Goal: Communication & Community: Answer question/provide support

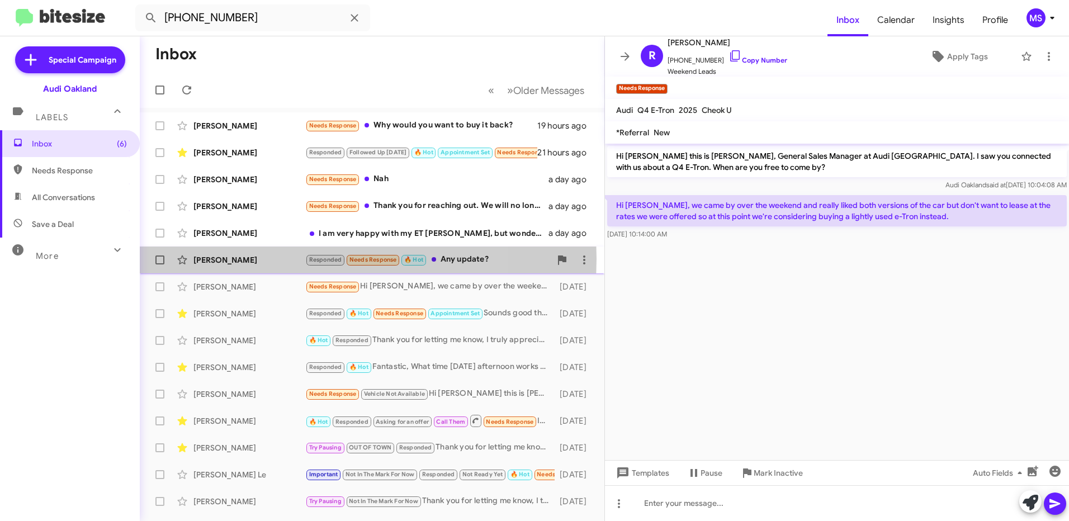
click at [268, 259] on div "[PERSON_NAME]" at bounding box center [249, 259] width 112 height 11
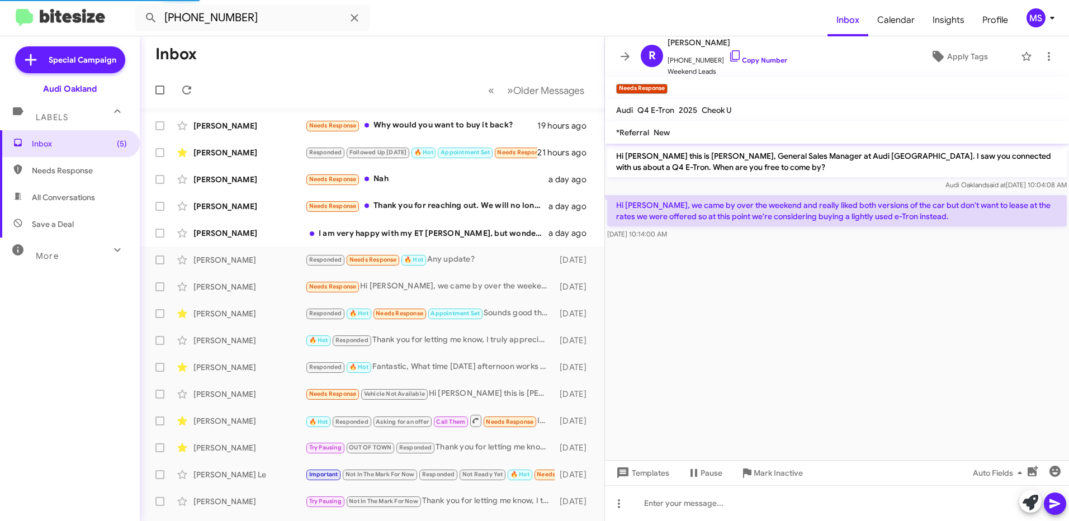
scroll to position [80, 0]
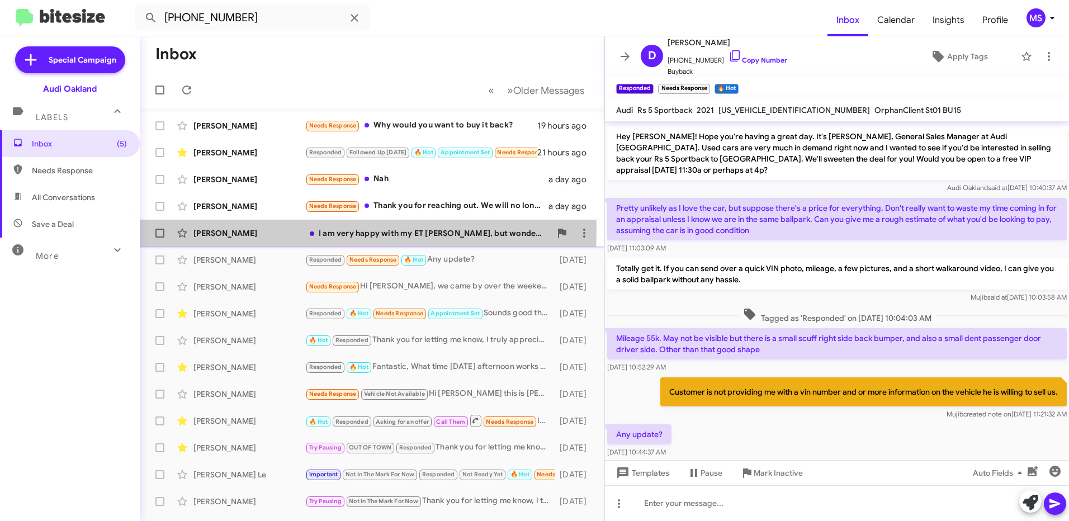
click at [292, 232] on div "[PERSON_NAME]" at bounding box center [249, 232] width 112 height 11
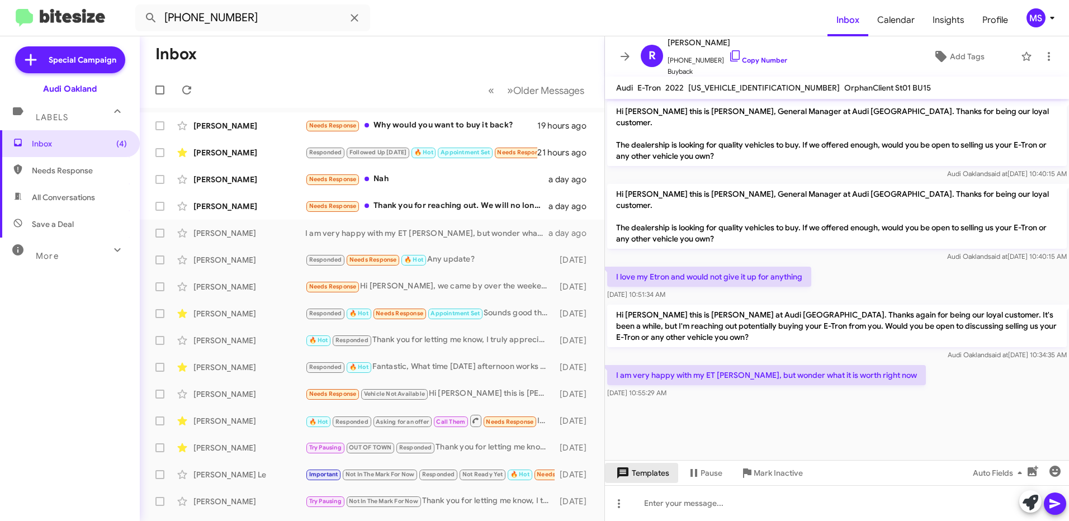
click at [646, 476] on span "Templates" at bounding box center [641, 473] width 55 height 20
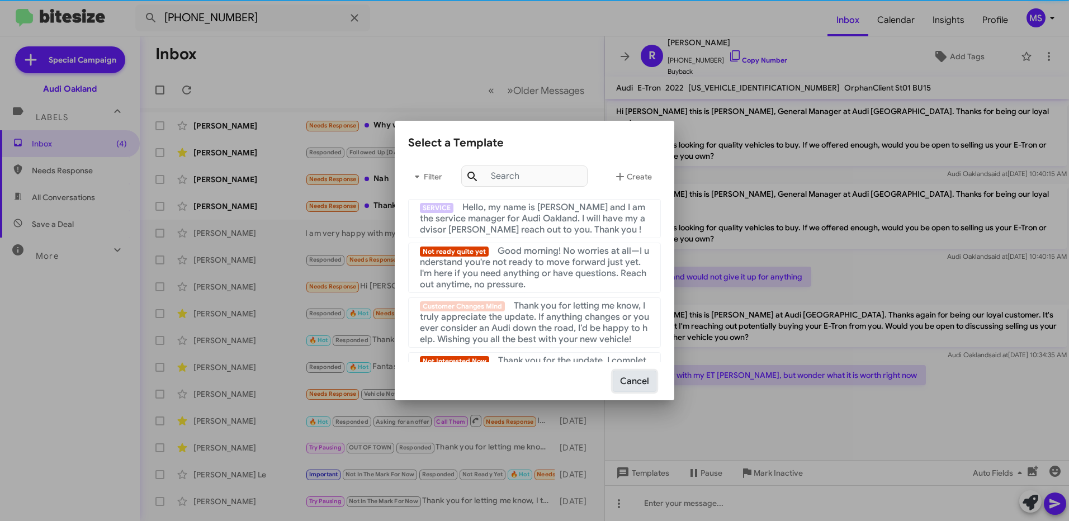
click at [637, 380] on button "Cancel" at bounding box center [635, 381] width 44 height 21
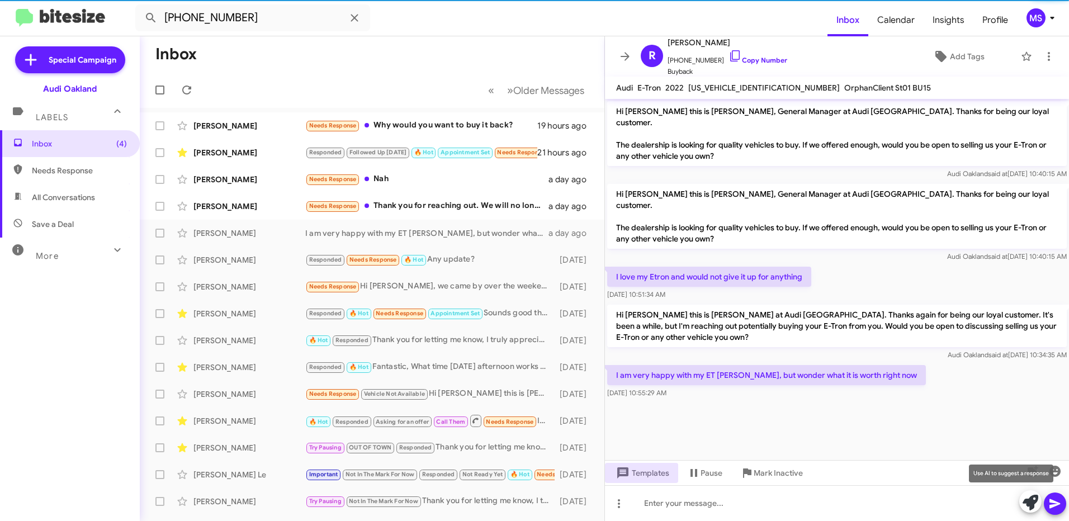
click at [1033, 508] on icon at bounding box center [1030, 503] width 16 height 16
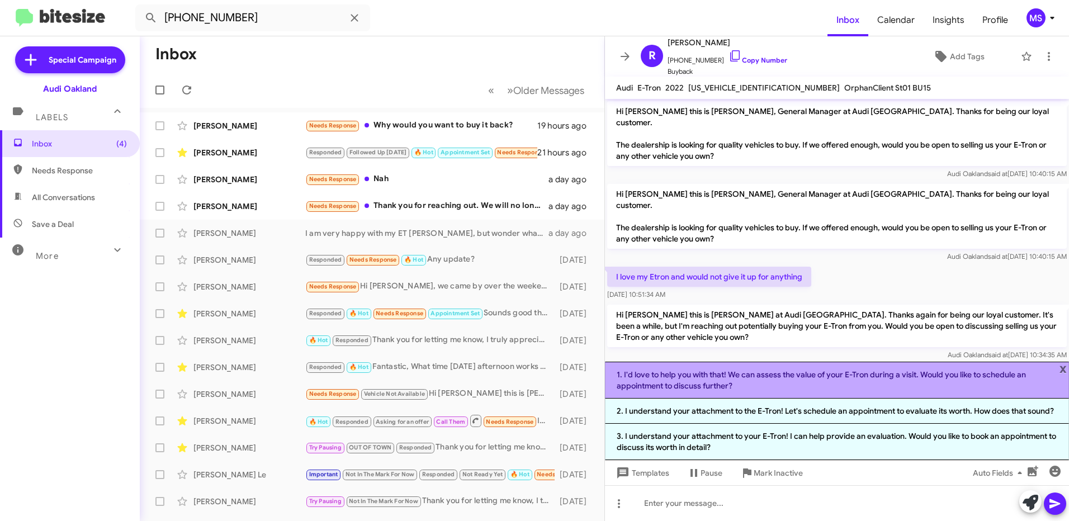
click at [802, 385] on li "1. I'd love to help you with that! We can assess the value of your E-Tron durin…" at bounding box center [837, 380] width 464 height 37
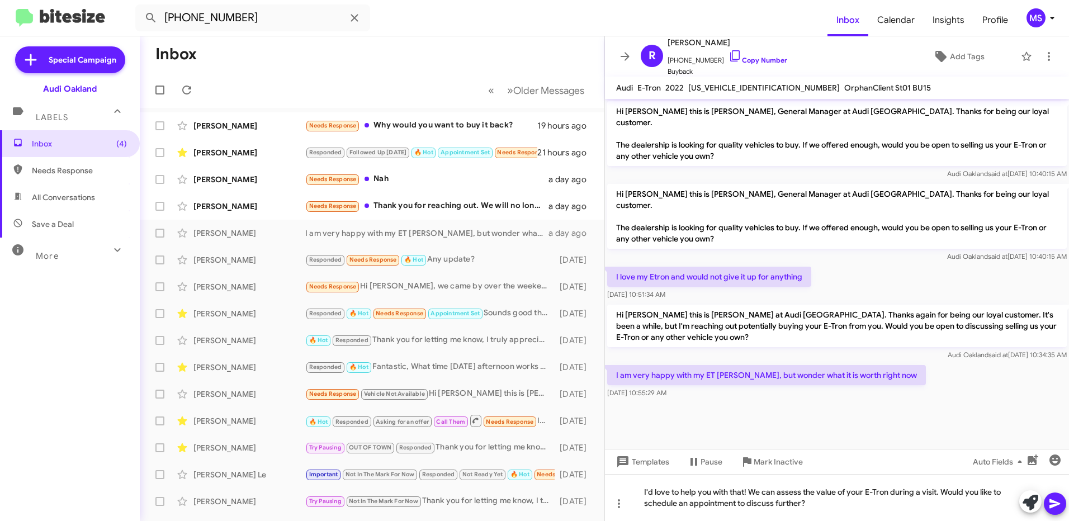
click at [1053, 501] on icon at bounding box center [1054, 504] width 11 height 10
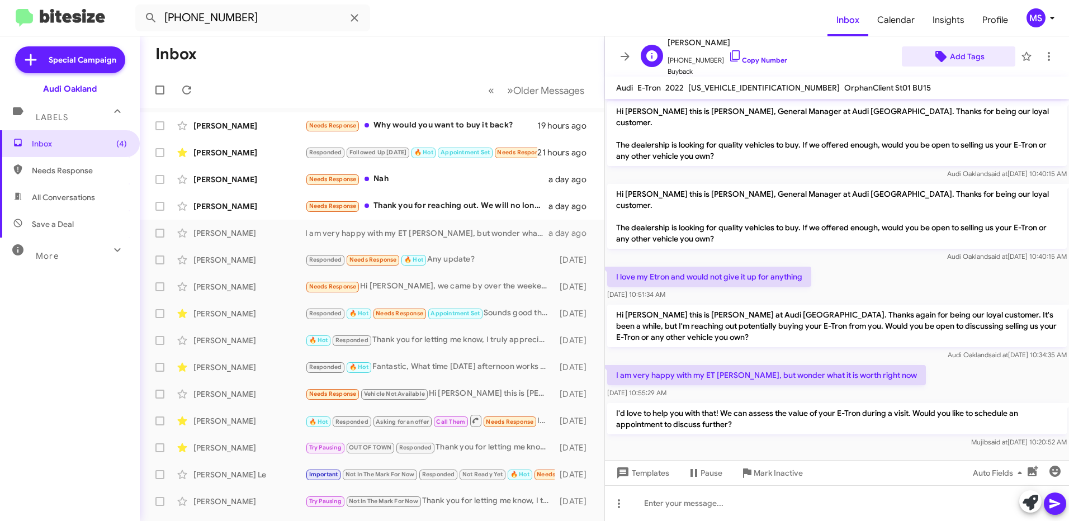
click at [957, 50] on span "Add Tags" at bounding box center [967, 56] width 35 height 20
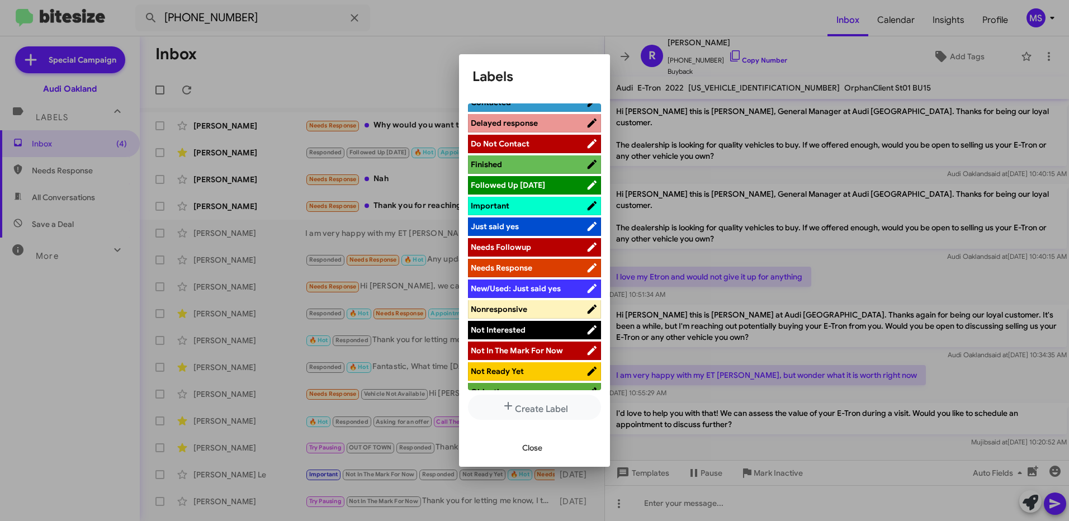
scroll to position [559, 0]
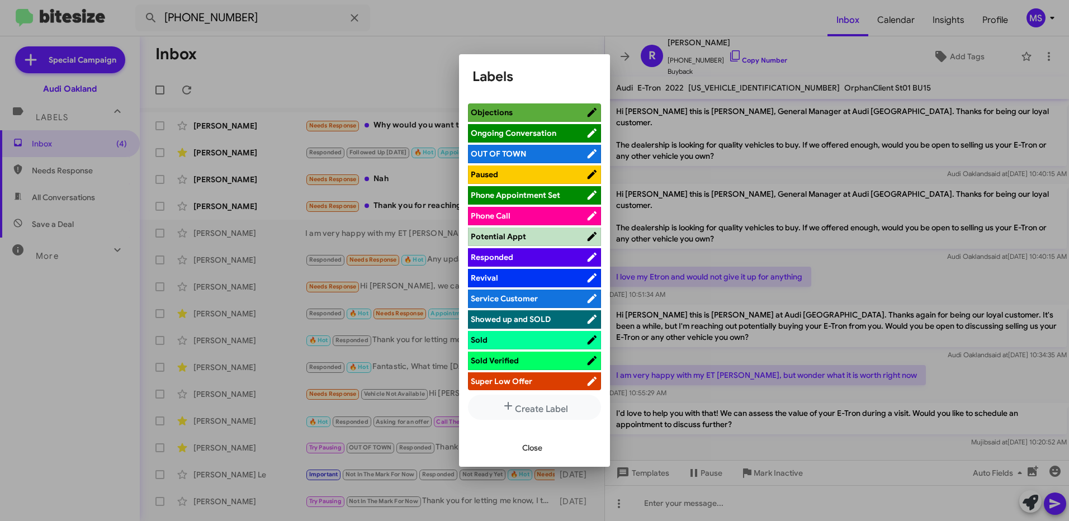
click at [532, 253] on span "Responded" at bounding box center [528, 257] width 115 height 11
click at [534, 440] on span "Close" at bounding box center [532, 448] width 20 height 20
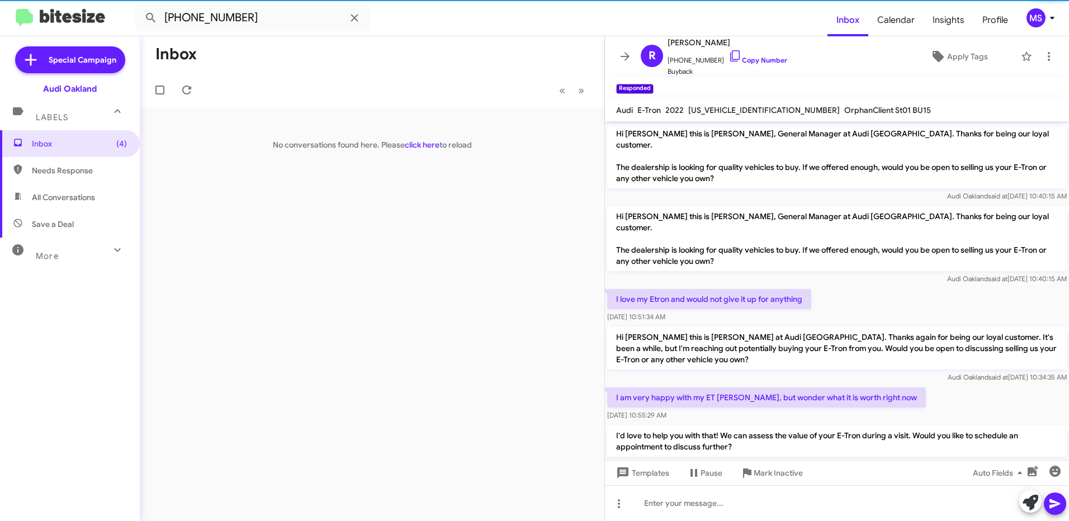
click at [268, 206] on div "Inbox « Previous » Next No conversations found here. Please click here to reload" at bounding box center [372, 278] width 464 height 485
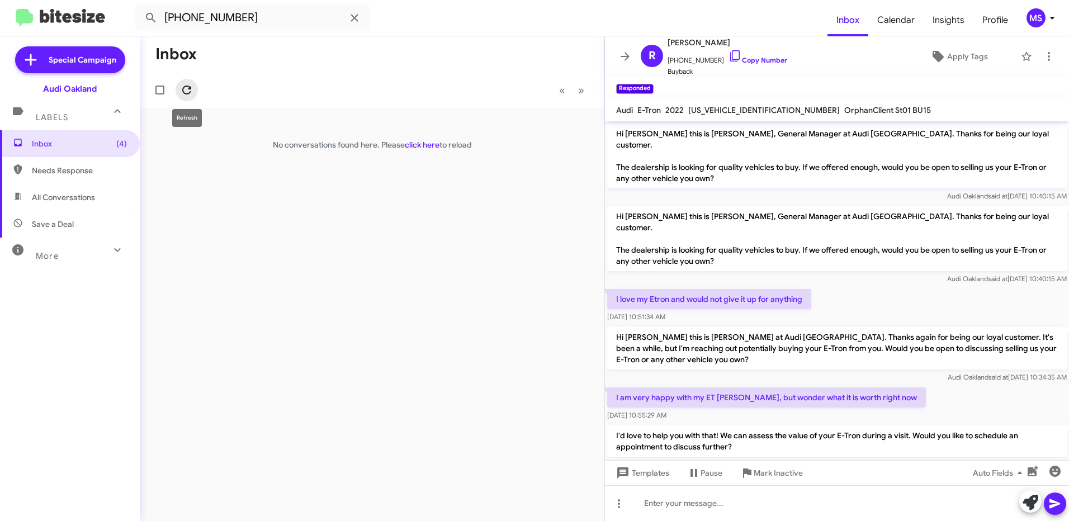
click at [190, 90] on icon at bounding box center [186, 89] width 13 height 13
click at [65, 141] on span "Inbox (4)" at bounding box center [79, 143] width 95 height 11
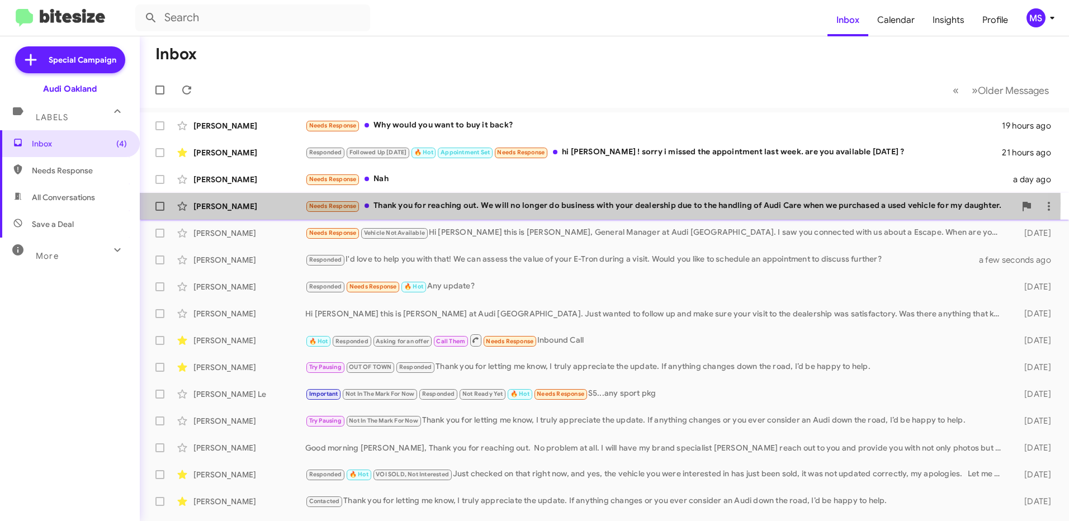
click at [273, 203] on div "[PERSON_NAME]" at bounding box center [249, 206] width 112 height 11
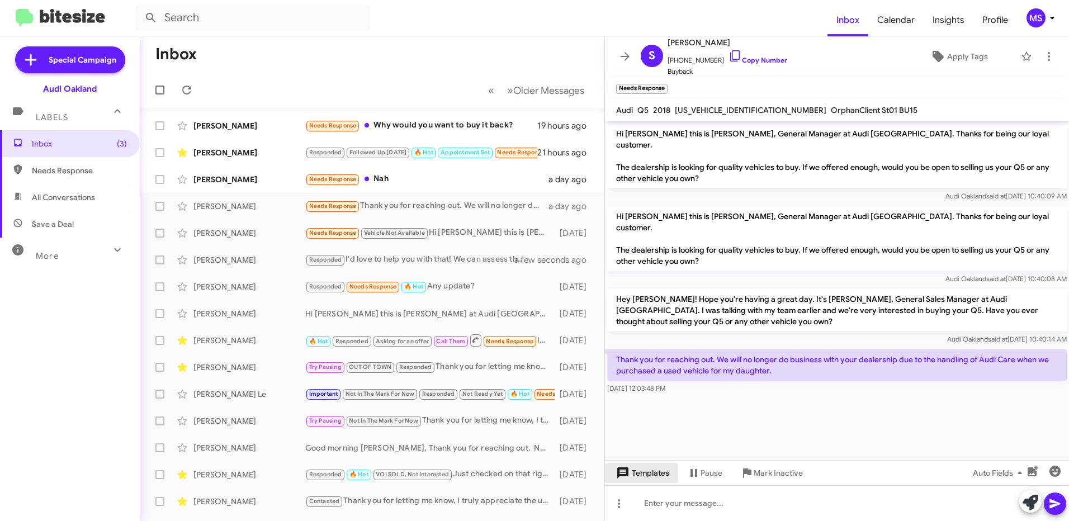
click at [658, 470] on span "Templates" at bounding box center [641, 473] width 55 height 20
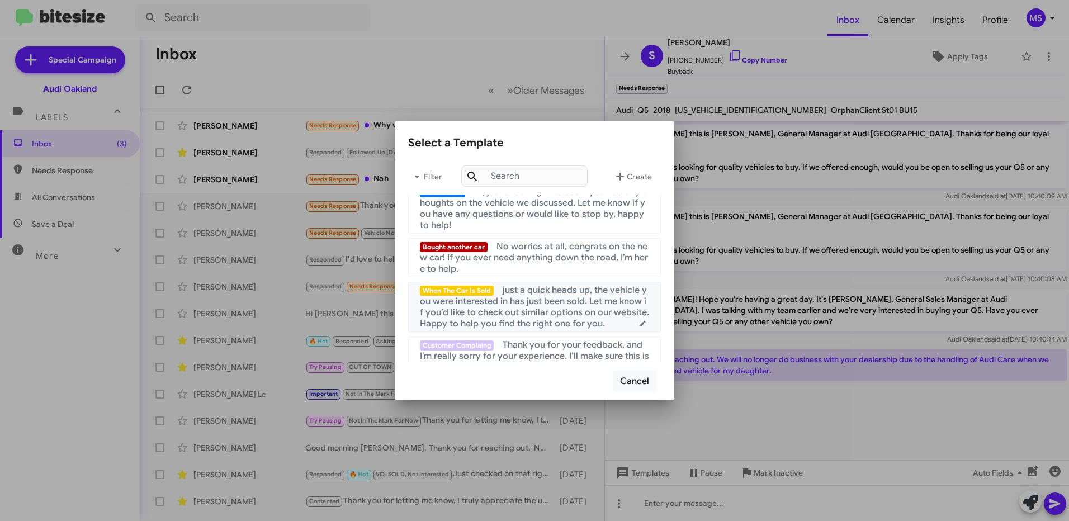
scroll to position [279, 0]
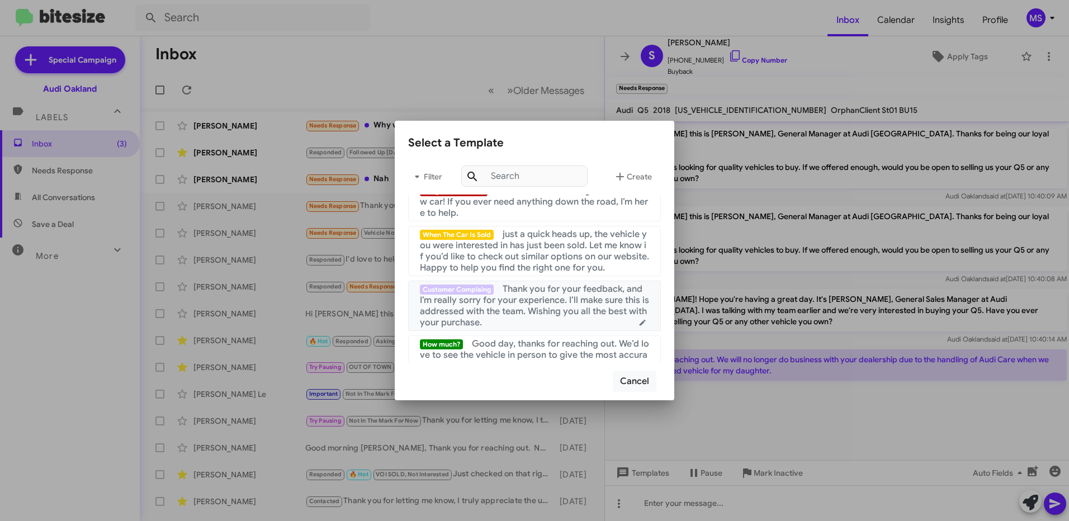
click at [524, 309] on span "Thank you for your feedback, and I’m really sorry for your experience. I’ll mak…" at bounding box center [534, 305] width 229 height 45
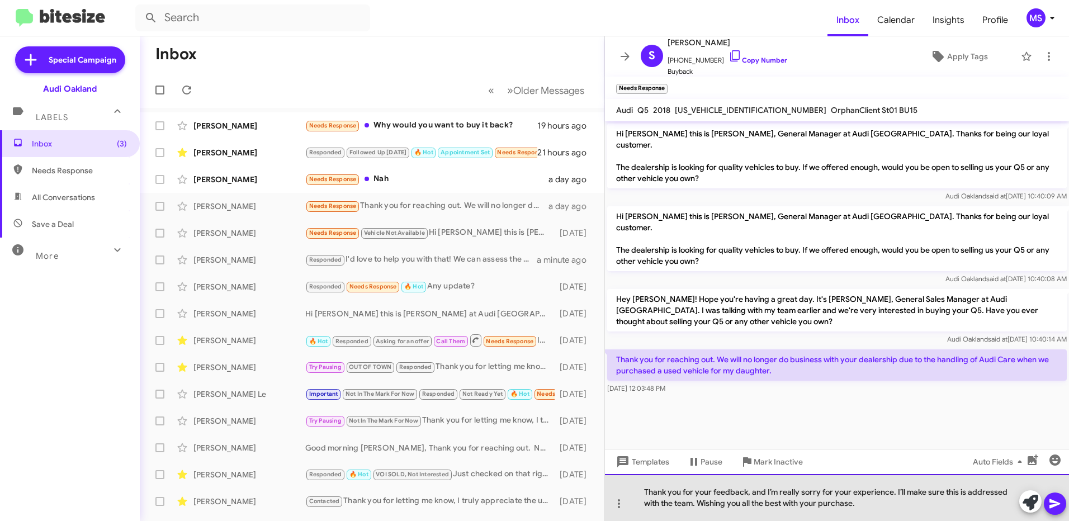
drag, startPoint x: 864, startPoint y: 504, endPoint x: 627, endPoint y: 486, distance: 237.7
click at [627, 486] on div "Thank you for your feedback, and I’m really sorry for your experience. I’ll mak…" at bounding box center [837, 497] width 464 height 47
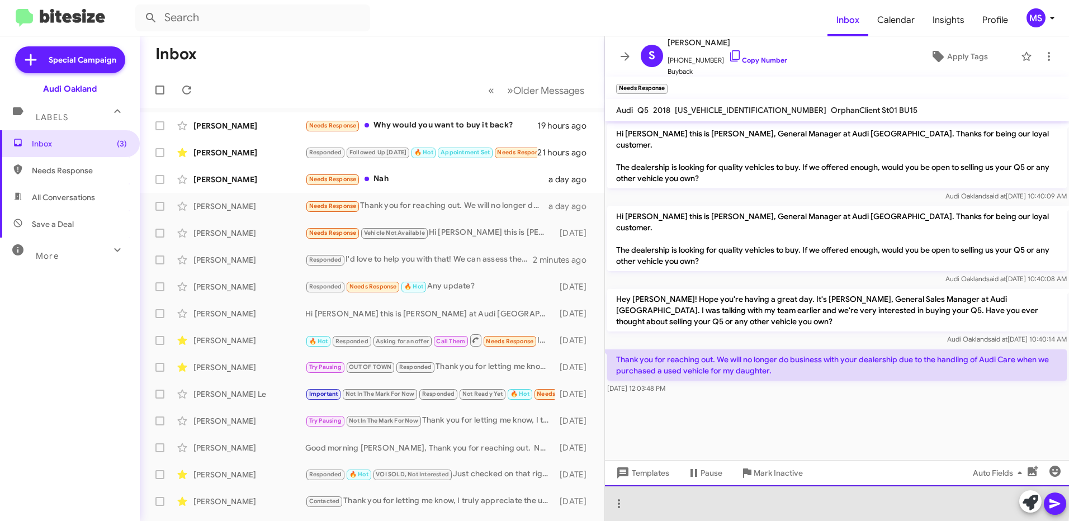
click at [701, 497] on div at bounding box center [837, 503] width 464 height 36
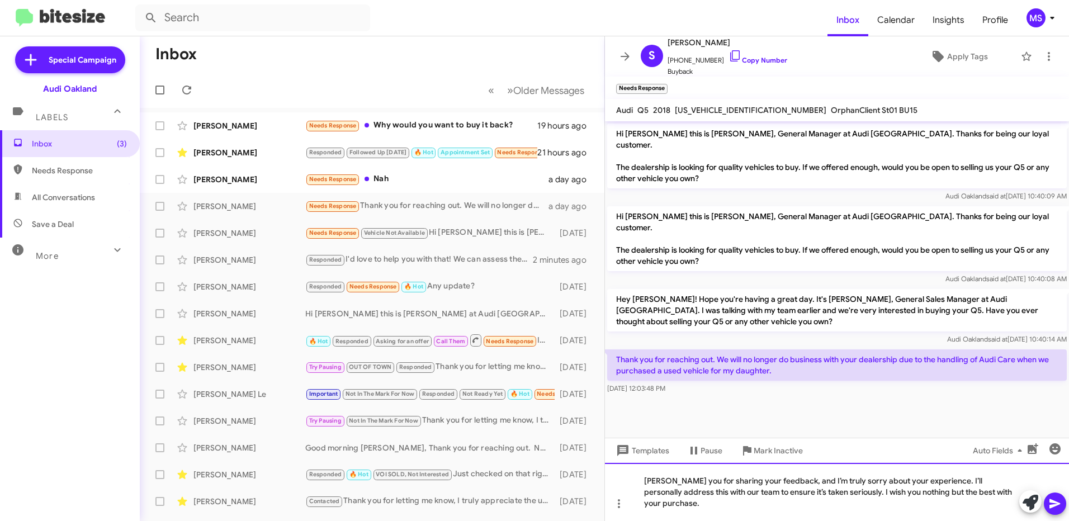
click at [642, 492] on div "[PERSON_NAME] you for sharing your feedback, and I’m truly sorry about your exp…" at bounding box center [837, 492] width 464 height 58
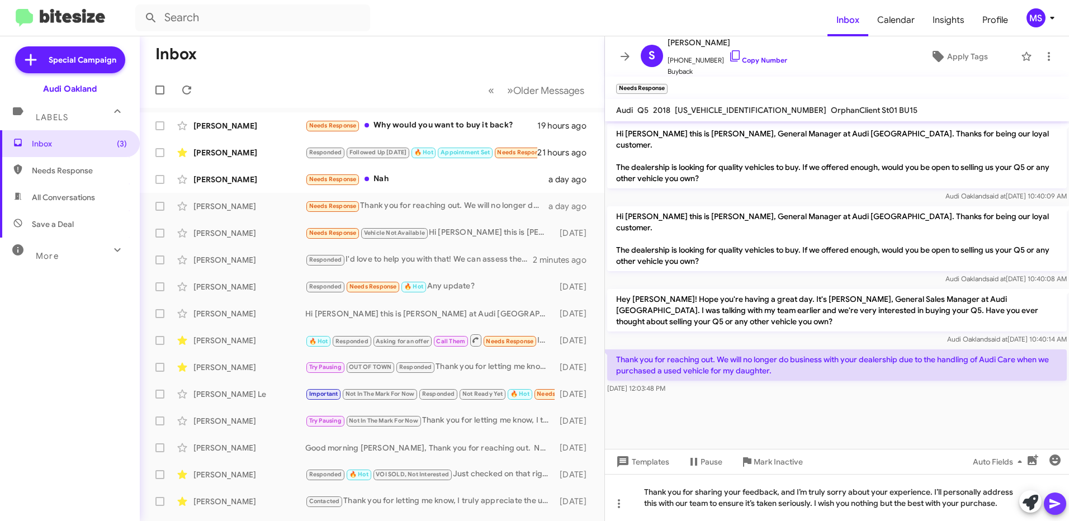
click at [1055, 503] on icon at bounding box center [1054, 504] width 11 height 10
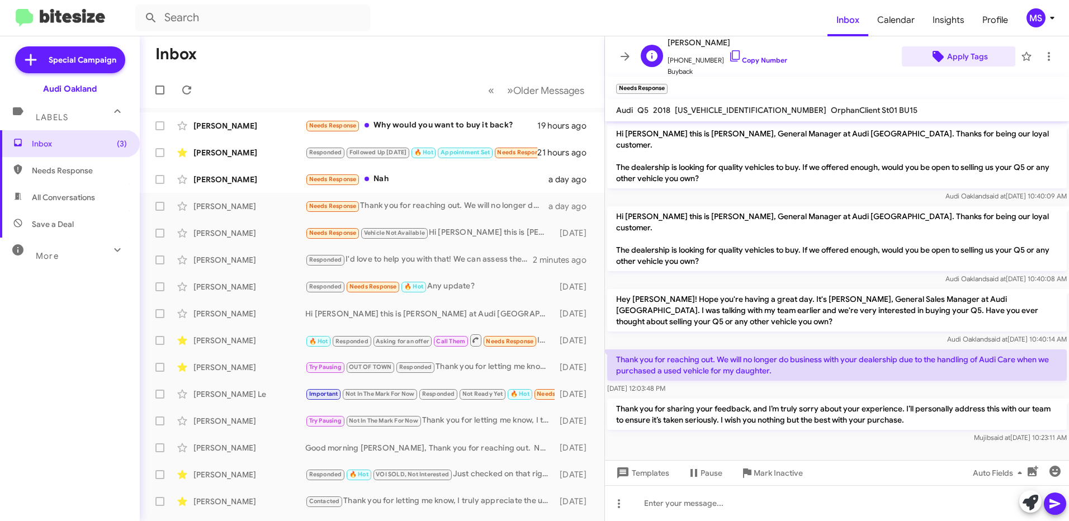
click at [956, 54] on span "Apply Tags" at bounding box center [967, 56] width 41 height 20
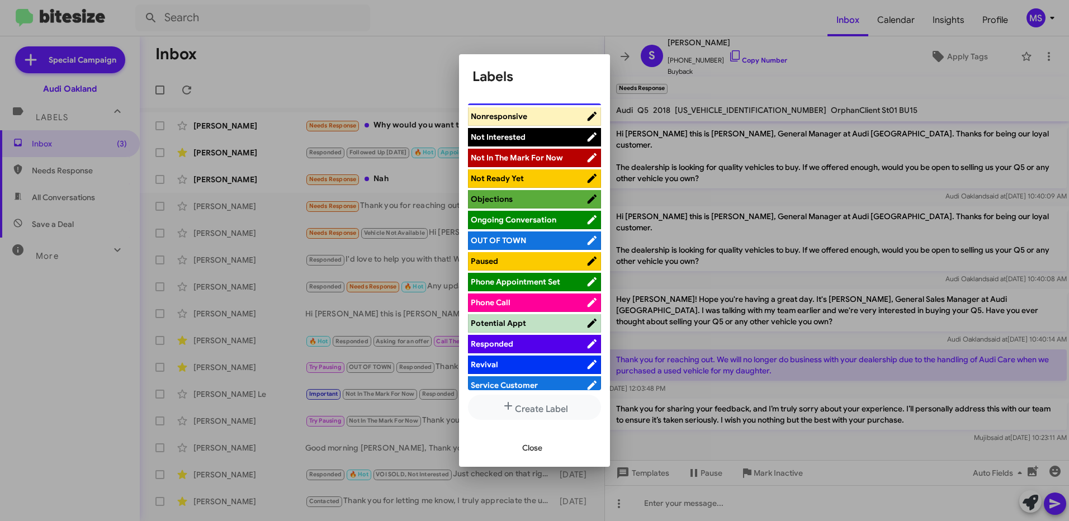
scroll to position [503, 0]
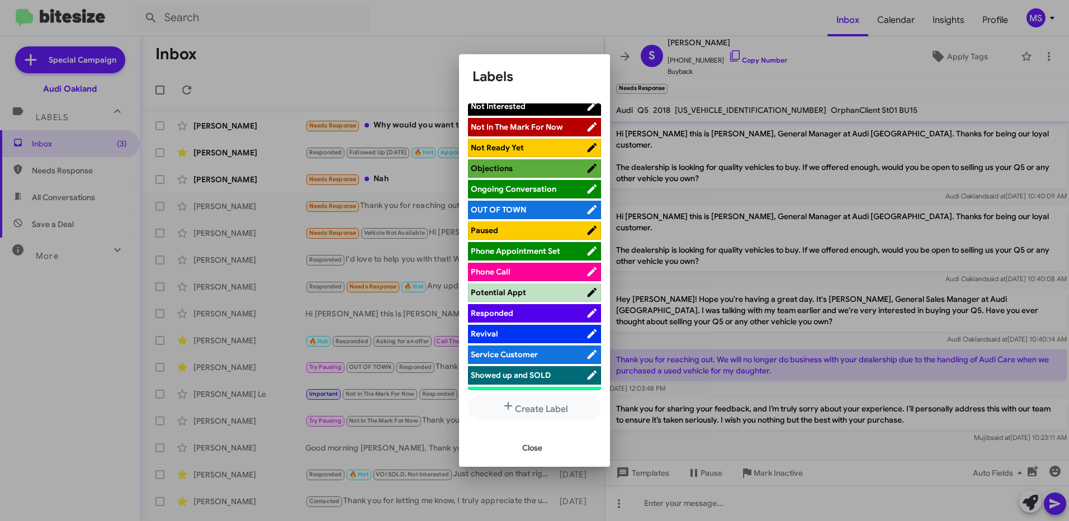
click at [535, 311] on span "Responded" at bounding box center [528, 312] width 115 height 11
click at [534, 447] on span "Close" at bounding box center [532, 448] width 20 height 20
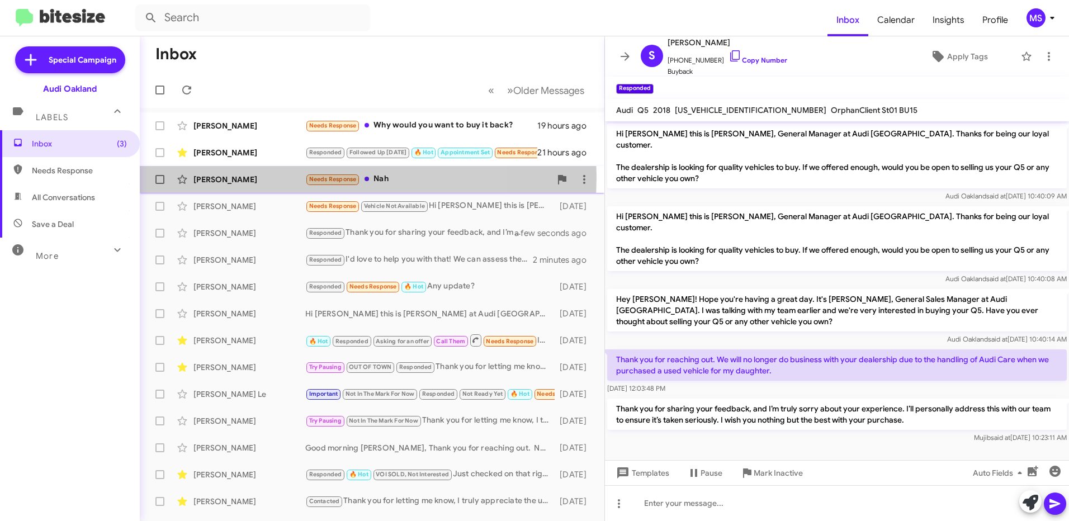
click at [267, 177] on div "[PERSON_NAME]" at bounding box center [249, 179] width 112 height 11
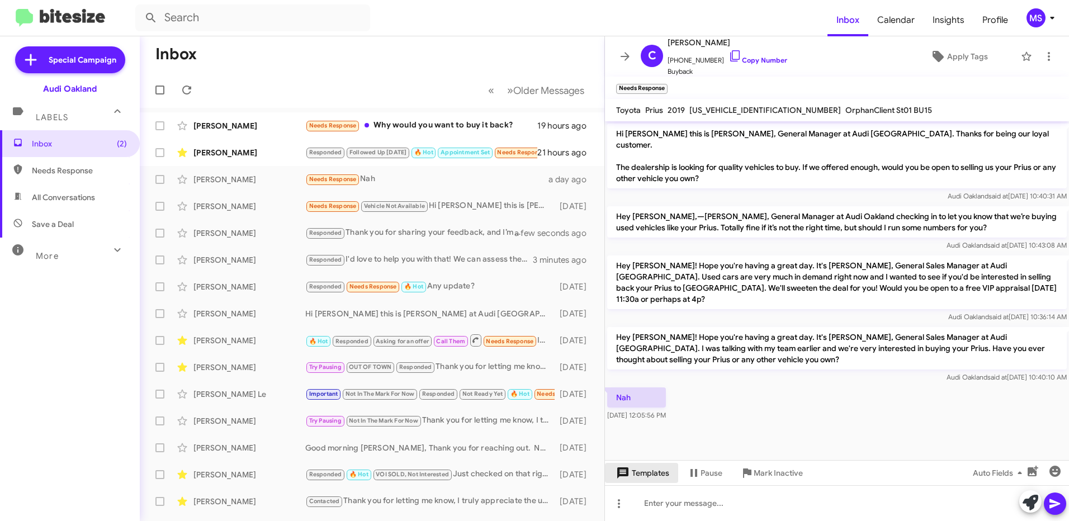
click at [658, 472] on span "Templates" at bounding box center [641, 473] width 55 height 20
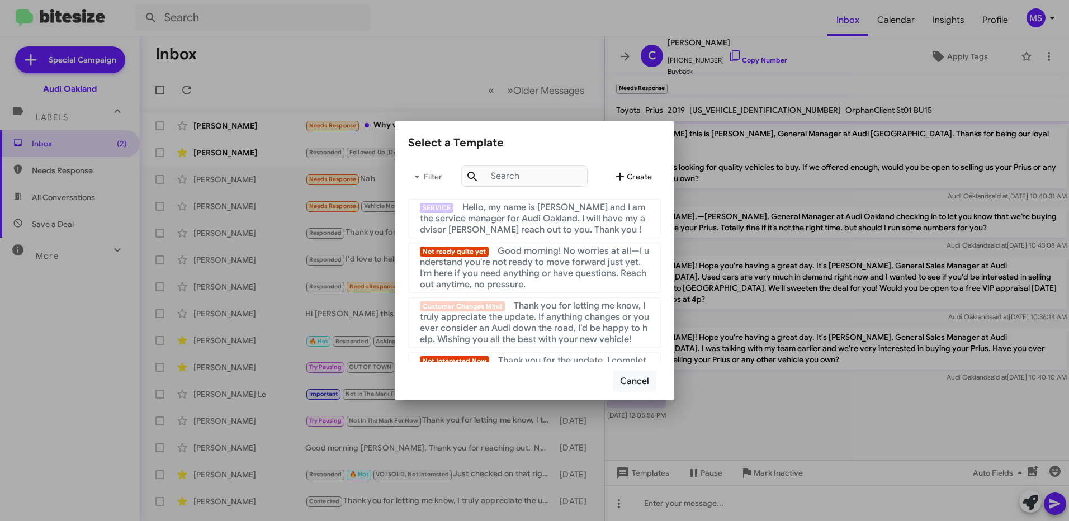
click at [637, 169] on span "Create" at bounding box center [632, 177] width 39 height 20
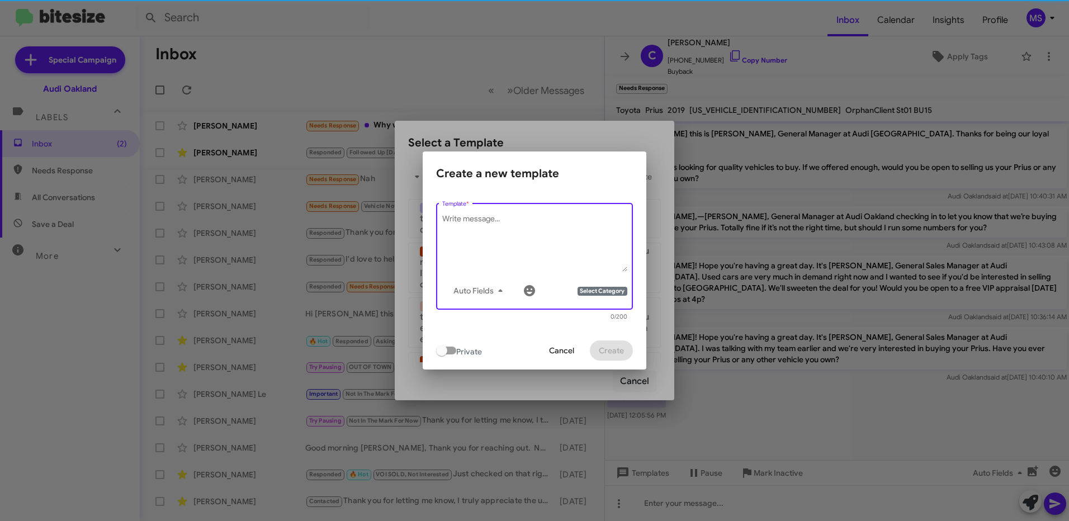
click at [530, 237] on textarea "Template *" at bounding box center [534, 243] width 185 height 58
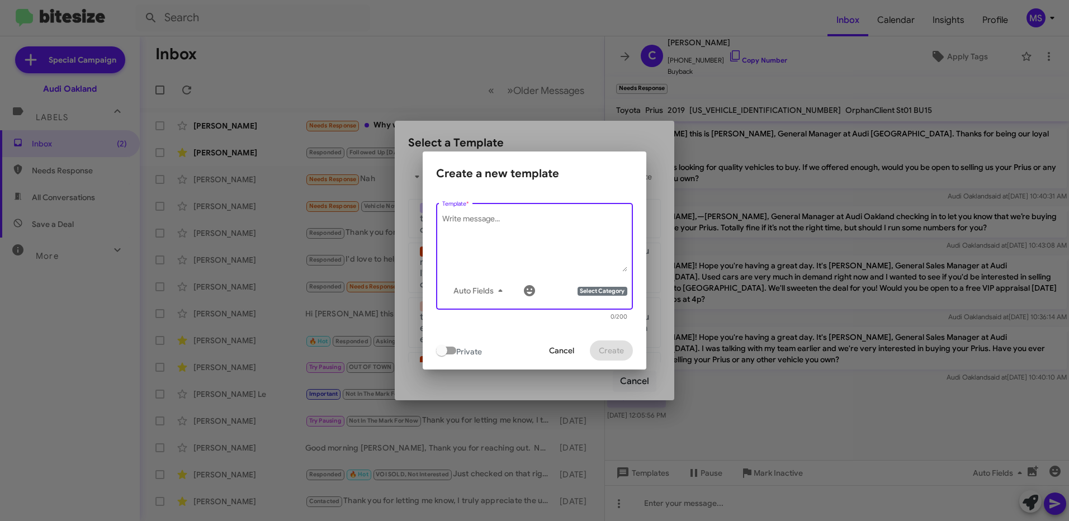
paste textarea "understand, thanks for letting me know. If you ever change your mind or want to…"
click at [440, 217] on div "understand, thanks for letting me know. If you ever change your mind or want to…" at bounding box center [534, 255] width 197 height 109
click at [442, 219] on textarea "understand, thanks for letting me know. If you ever change your mind or want to…" at bounding box center [534, 243] width 185 height 58
type textarea "I understand, thanks for letting me know. If you ever change your mind or want …"
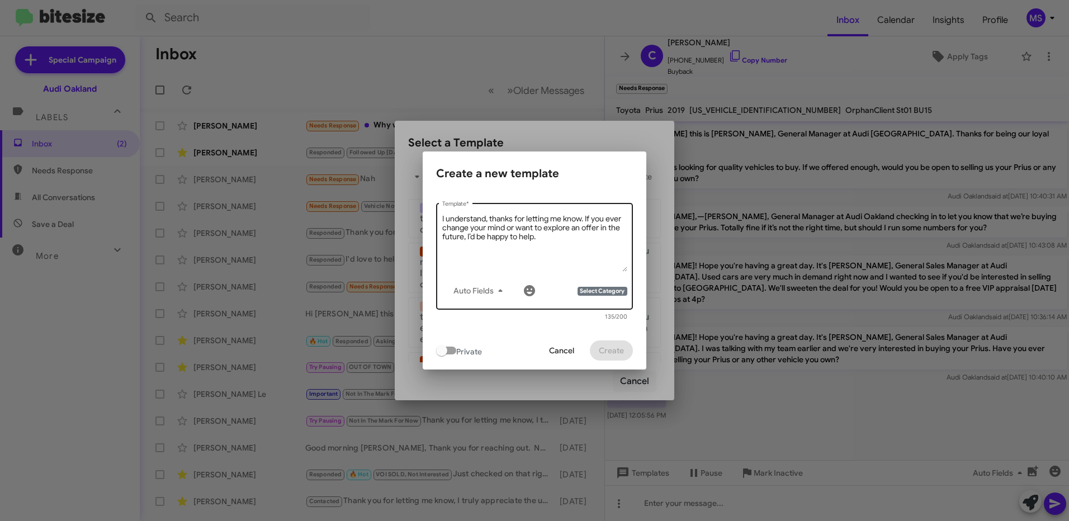
click at [599, 290] on span "Select Category" at bounding box center [601, 291] width 49 height 9
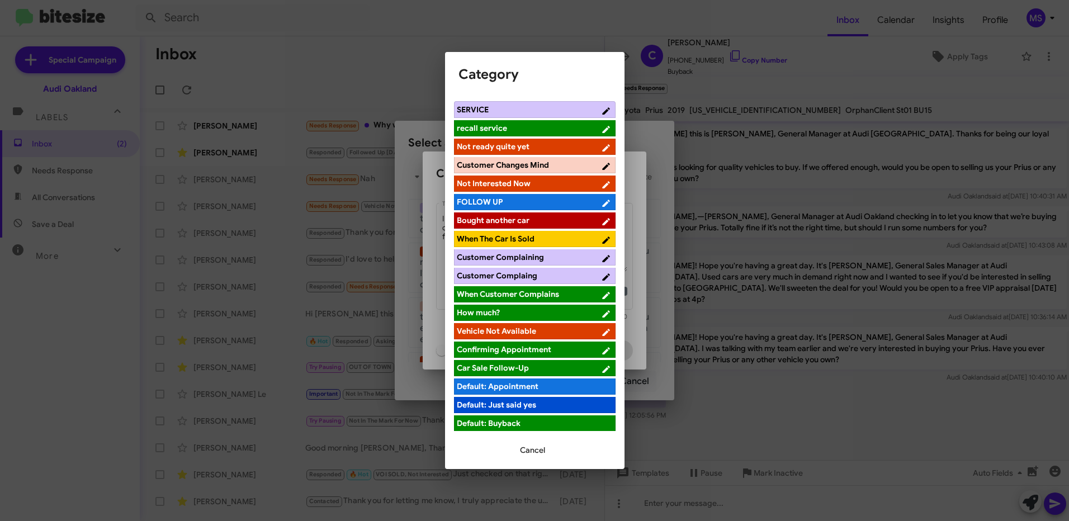
scroll to position [244, 0]
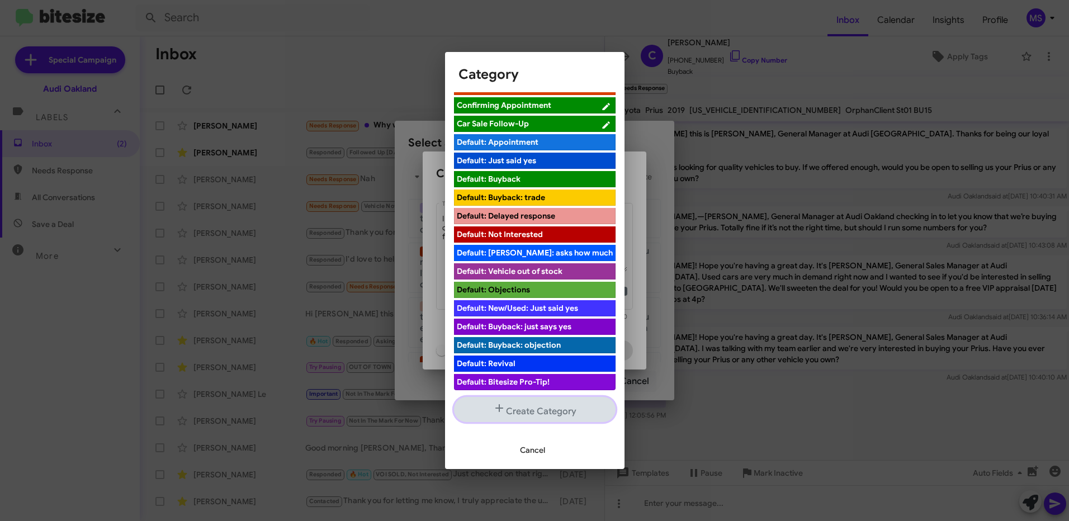
click at [548, 412] on button "Create Category" at bounding box center [535, 409] width 162 height 25
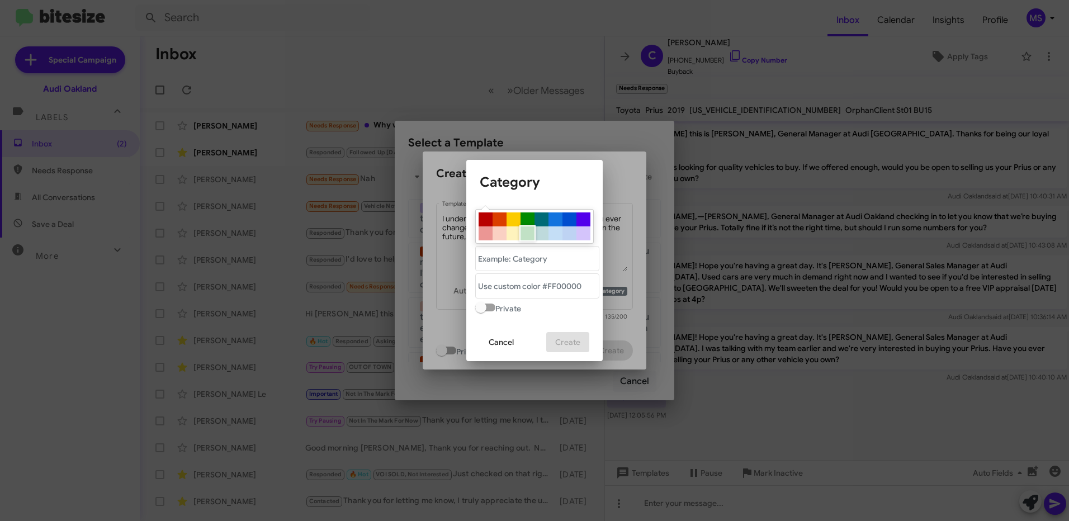
click at [529, 232] on div at bounding box center [527, 233] width 14 height 14
click at [584, 235] on div at bounding box center [583, 233] width 14 height 14
click at [584, 224] on div at bounding box center [583, 219] width 14 height 14
click at [558, 222] on div at bounding box center [555, 219] width 14 height 14
type "#1273de"
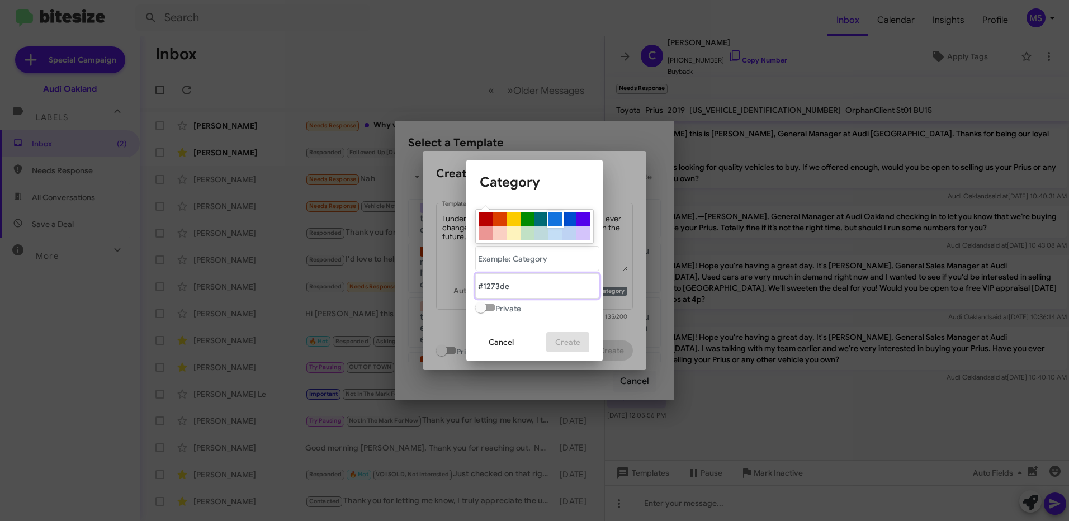
click at [530, 293] on "text" at bounding box center [537, 285] width 124 height 25
click at [541, 262] on "text" at bounding box center [537, 258] width 124 height 25
click at [528, 258] on "text" at bounding box center [537, 258] width 124 height 25
click at [428, 292] on div at bounding box center [534, 260] width 1069 height 521
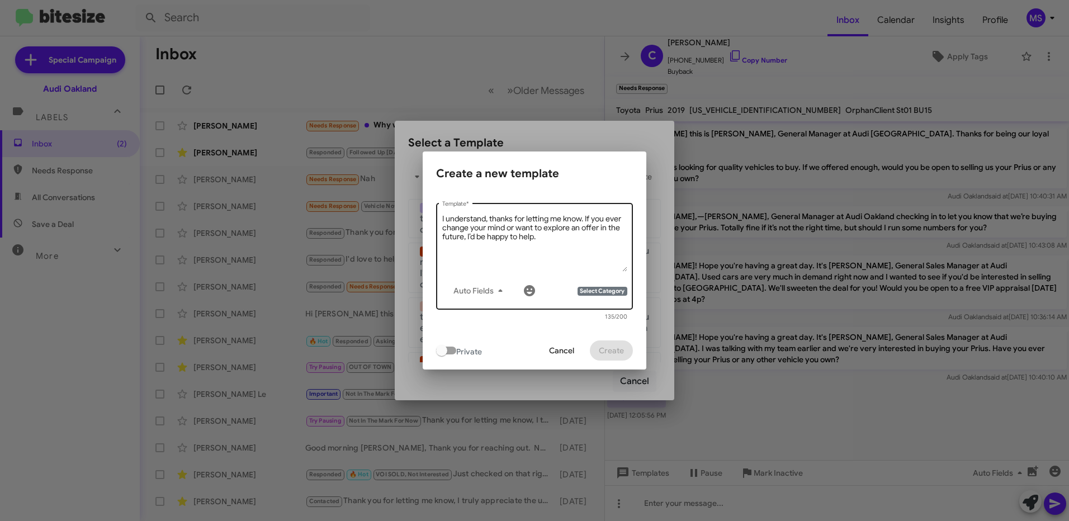
click at [543, 243] on textarea "I understand, thanks for letting me know. If you ever change your mind or want …" at bounding box center [534, 243] width 185 height 58
click at [497, 292] on icon "button" at bounding box center [500, 290] width 13 height 13
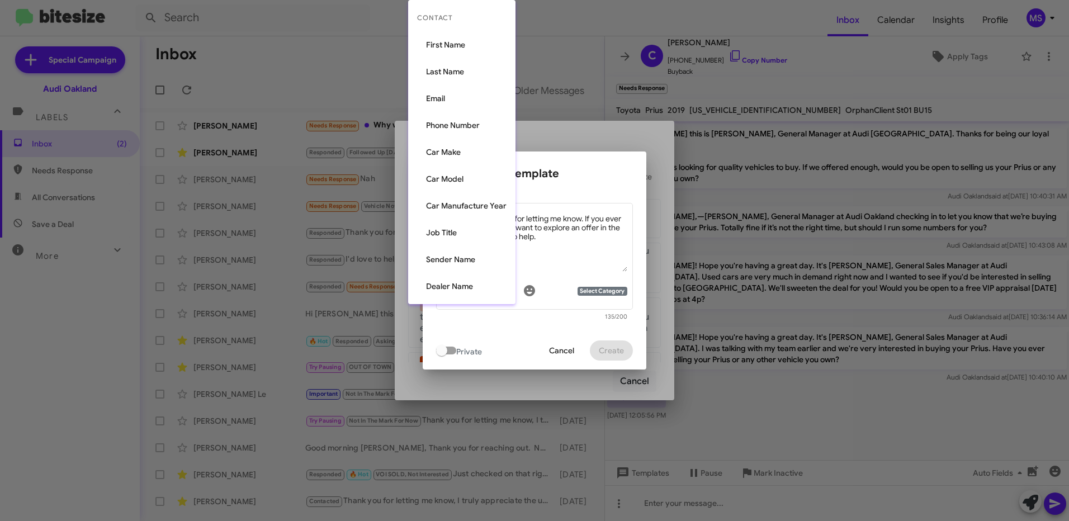
click at [568, 260] on div at bounding box center [534, 260] width 1069 height 521
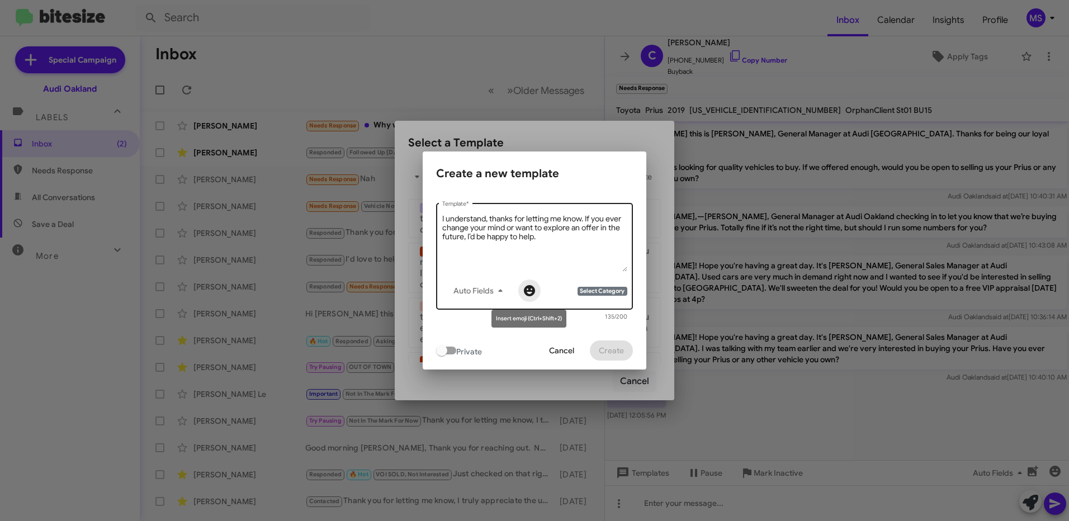
click at [523, 295] on icon "button" at bounding box center [529, 290] width 13 height 13
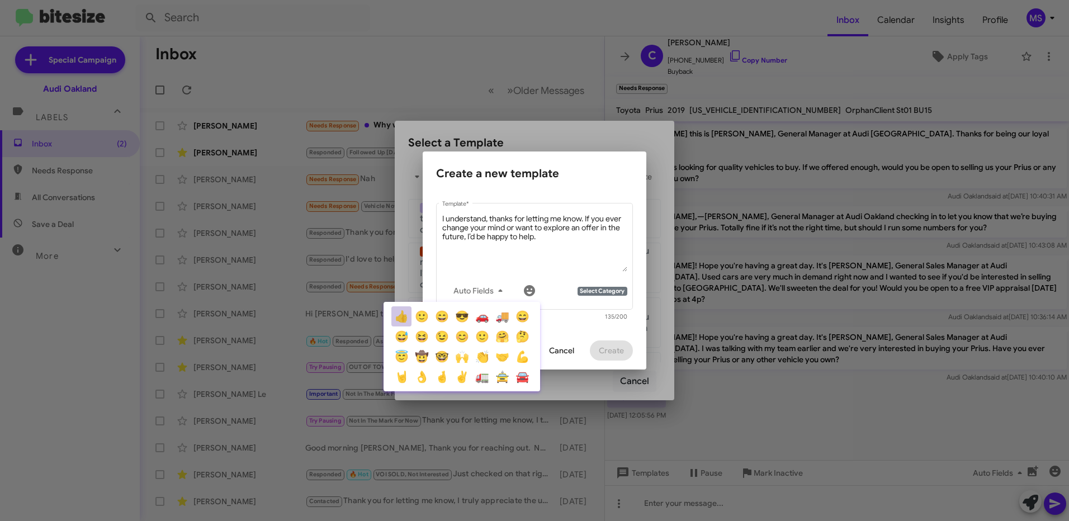
click at [405, 316] on button "👍" at bounding box center [401, 316] width 20 height 20
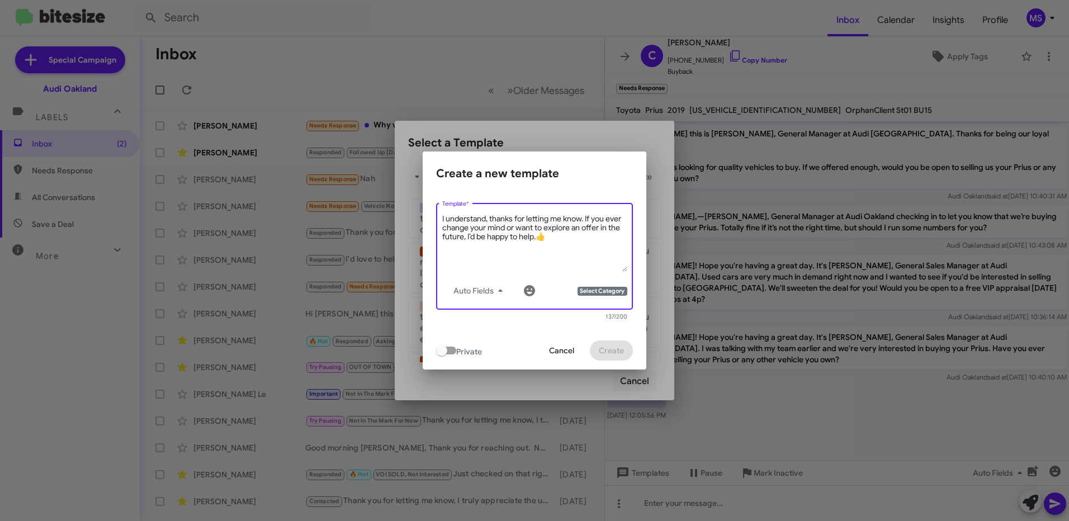
type textarea "I understand, thanks for letting me know. If you ever change your mind or want …"
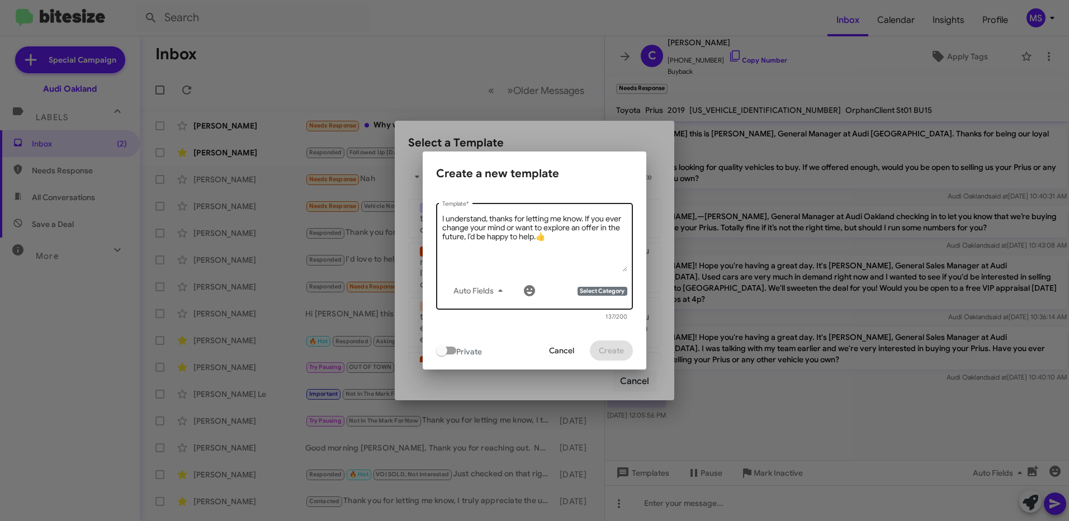
click at [613, 291] on span "Select Category" at bounding box center [601, 291] width 49 height 9
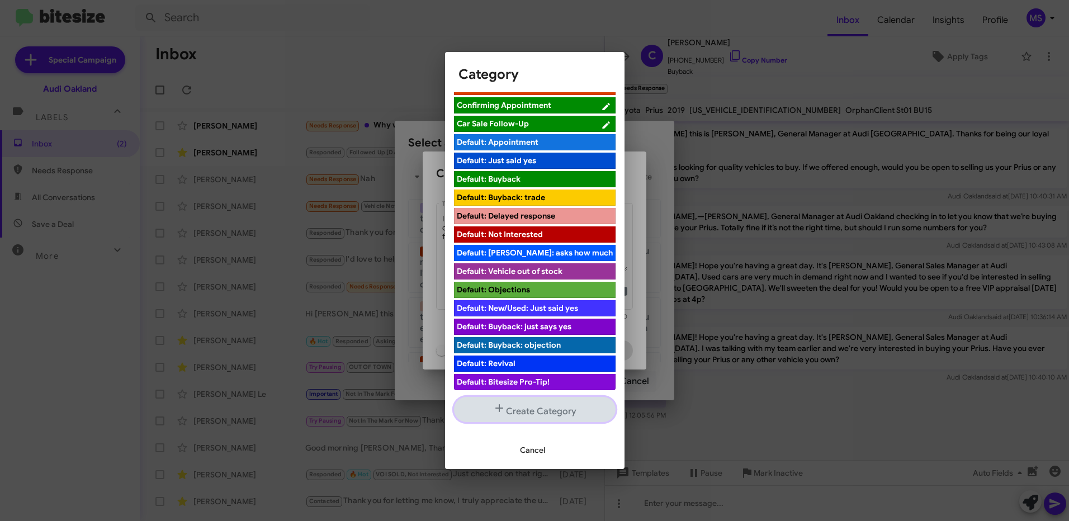
click at [495, 409] on icon "button" at bounding box center [499, 408] width 8 height 8
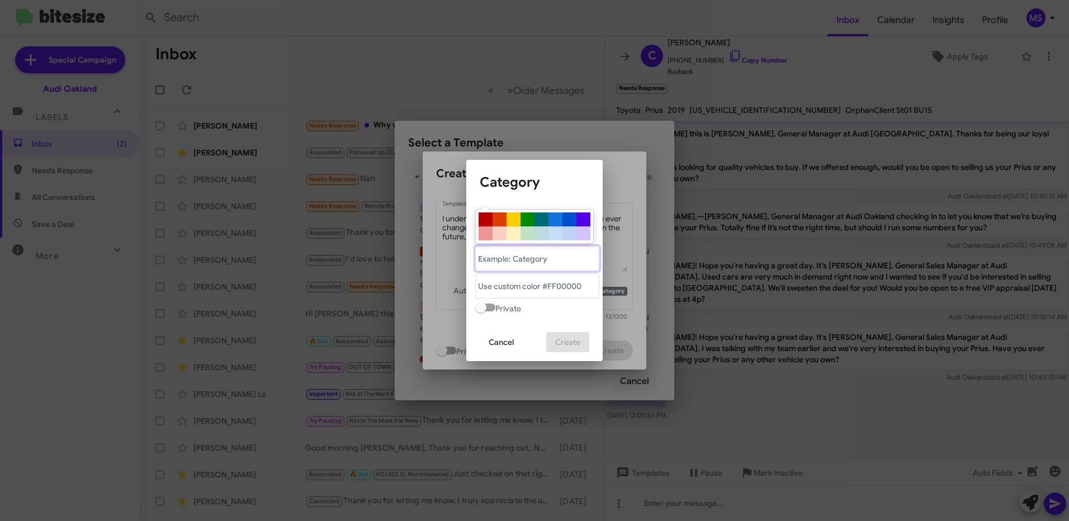
click at [544, 258] on "text" at bounding box center [537, 258] width 124 height 25
type "N"
type "Does not want to sell"
click at [541, 325] on div "Cancel Create" at bounding box center [535, 342] width 110 height 38
drag, startPoint x: 563, startPoint y: 258, endPoint x: 471, endPoint y: 259, distance: 91.7
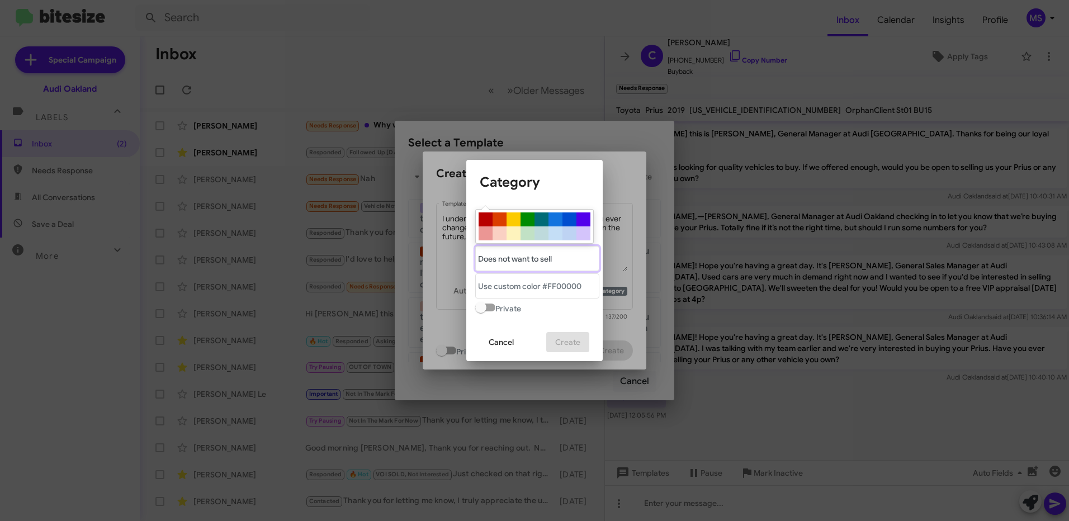
click at [471, 259] on div "Private" at bounding box center [534, 261] width 136 height 123
click at [549, 220] on div at bounding box center [555, 219] width 14 height 14
type "#1273de"
click at [572, 260] on "text" at bounding box center [537, 258] width 124 height 25
type "Does not want to sell it"
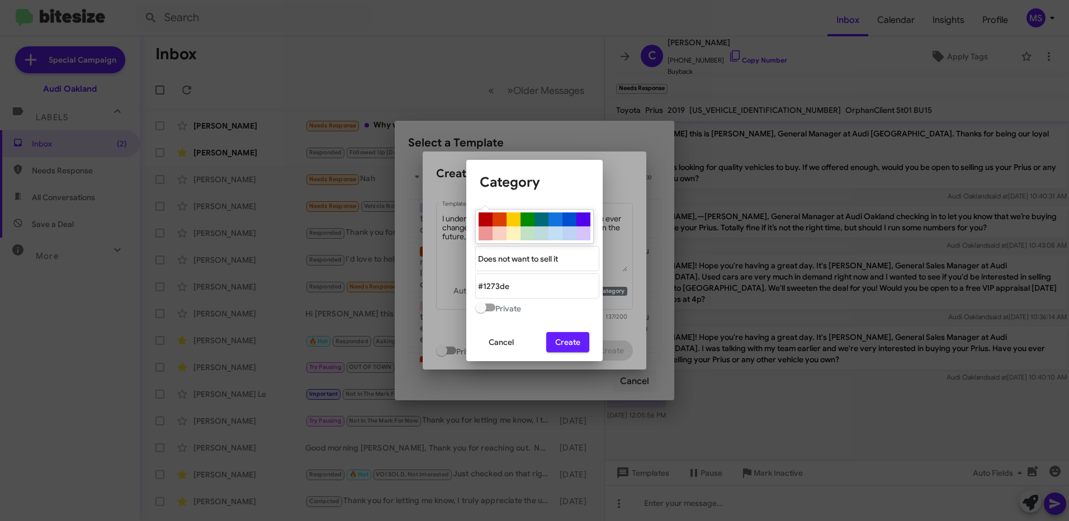
click at [577, 343] on span "Create" at bounding box center [567, 342] width 25 height 20
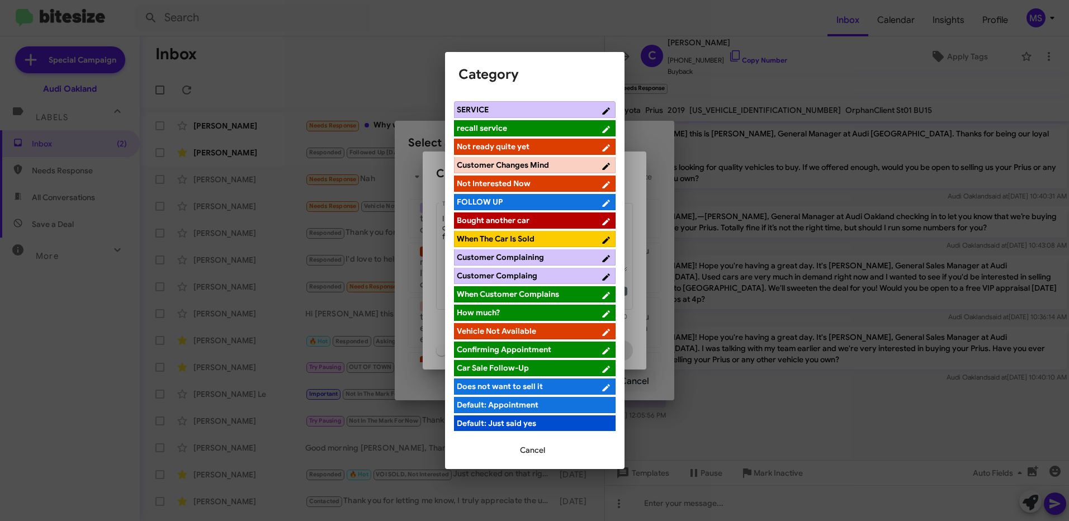
click at [544, 388] on span "Does not want to sell it" at bounding box center [529, 386] width 144 height 11
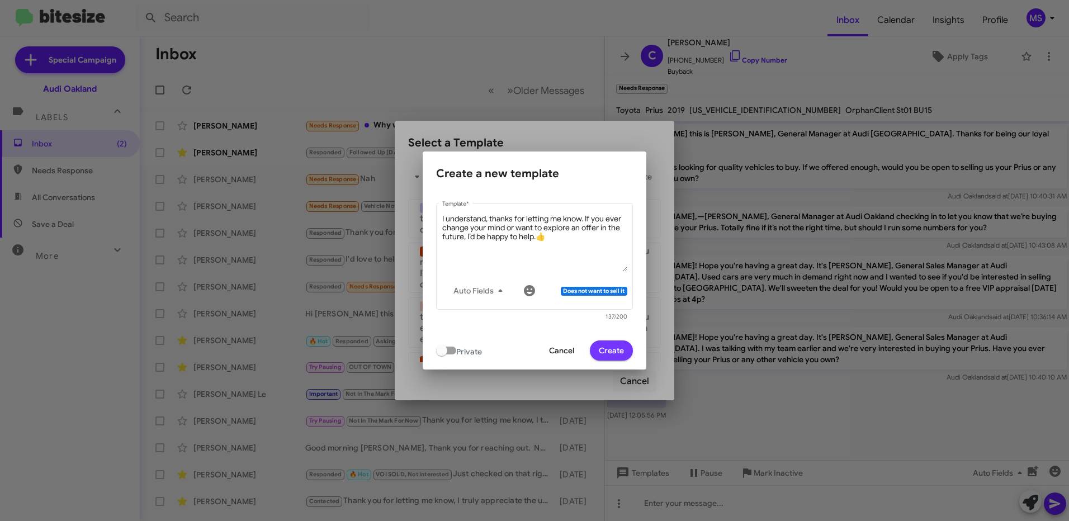
click at [609, 350] on span "Create" at bounding box center [611, 350] width 25 height 20
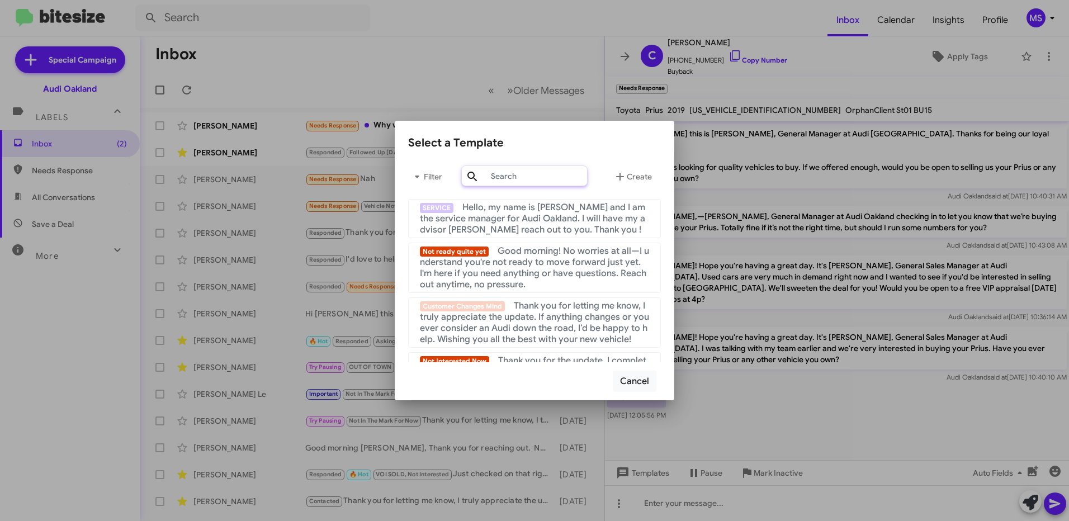
click at [568, 176] on input "text" at bounding box center [524, 175] width 126 height 21
type input "s"
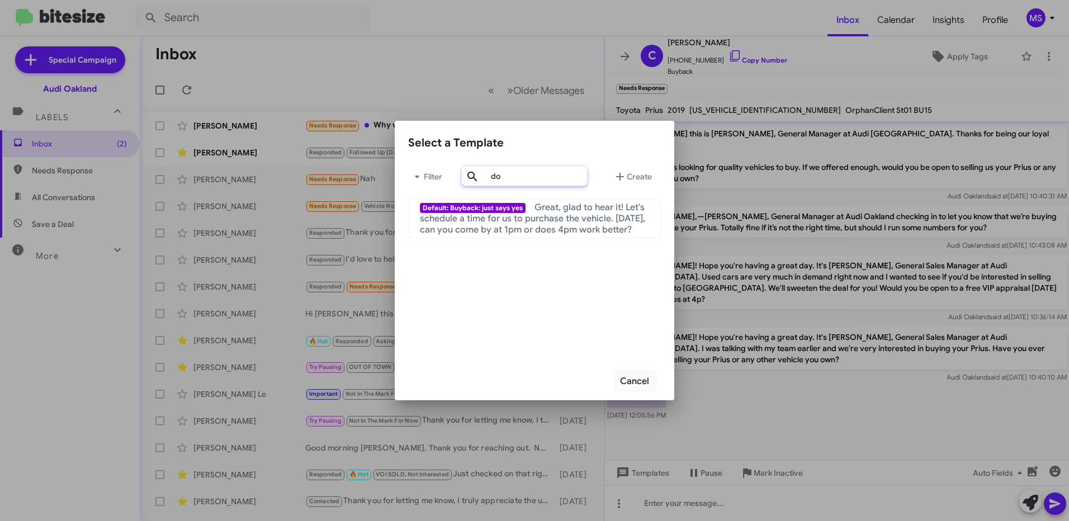
type input "d"
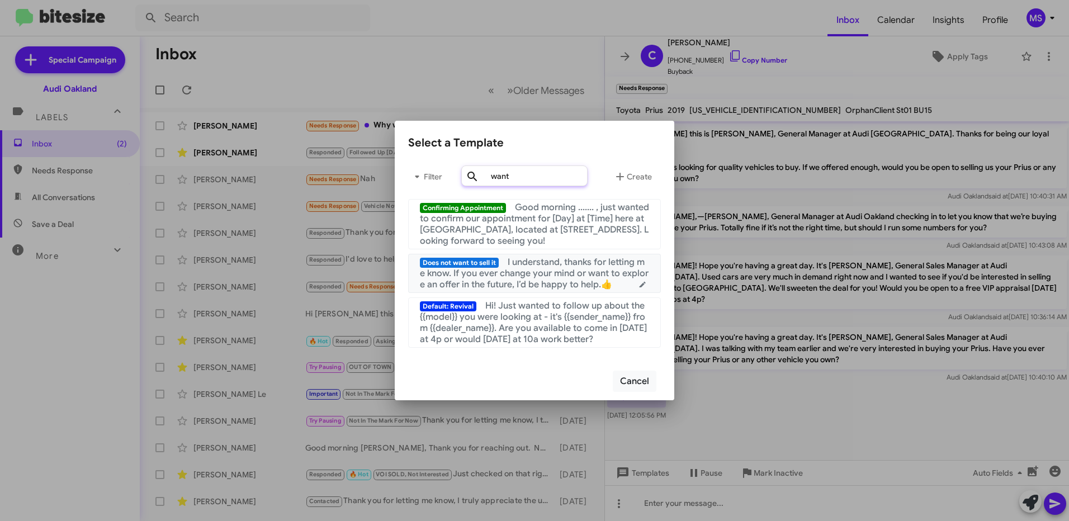
type input "want"
click at [486, 270] on span "I understand, thanks for letting me know. If you ever change your mind or want …" at bounding box center [534, 274] width 229 height 34
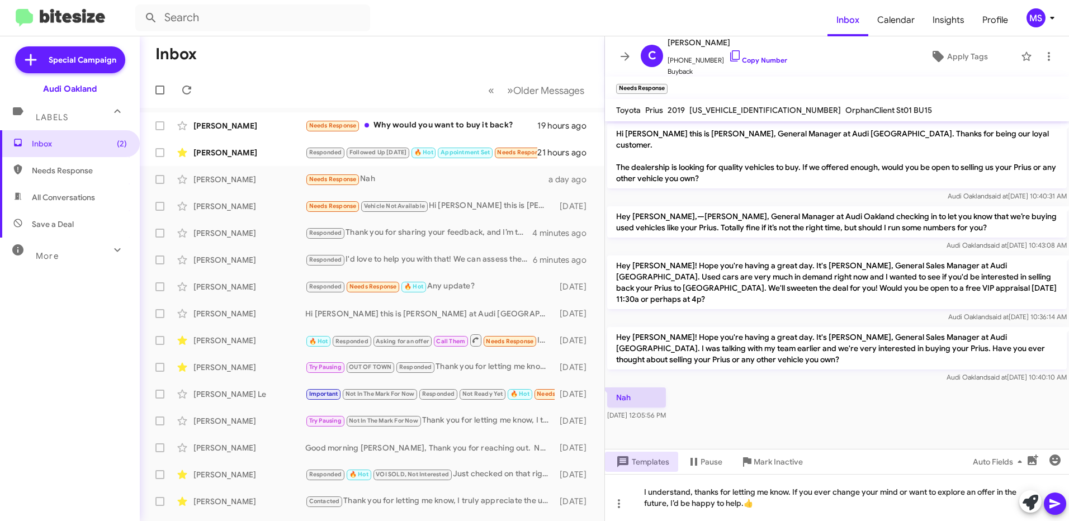
click at [1054, 499] on icon at bounding box center [1054, 503] width 13 height 13
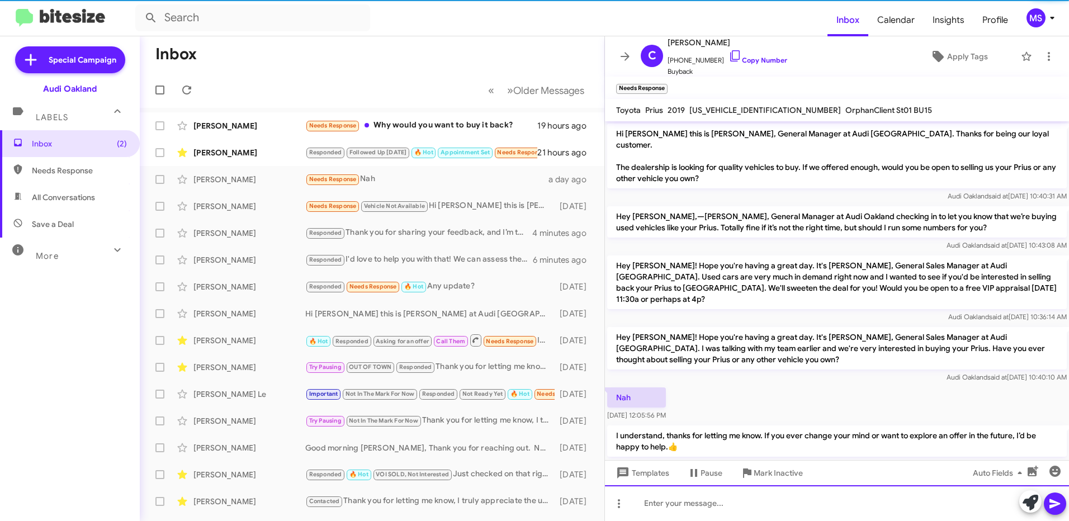
scroll to position [7, 0]
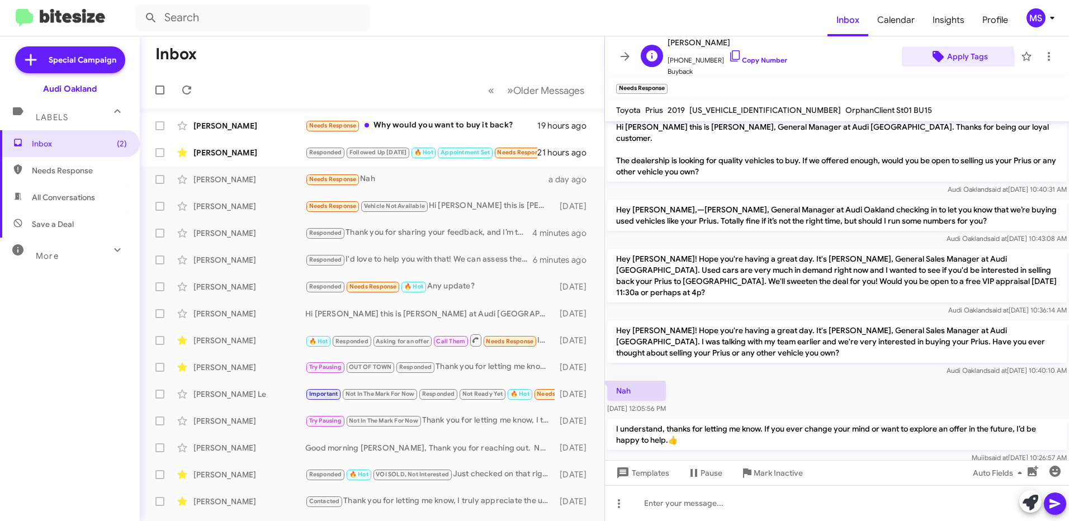
click at [951, 60] on span "Apply Tags" at bounding box center [967, 56] width 41 height 20
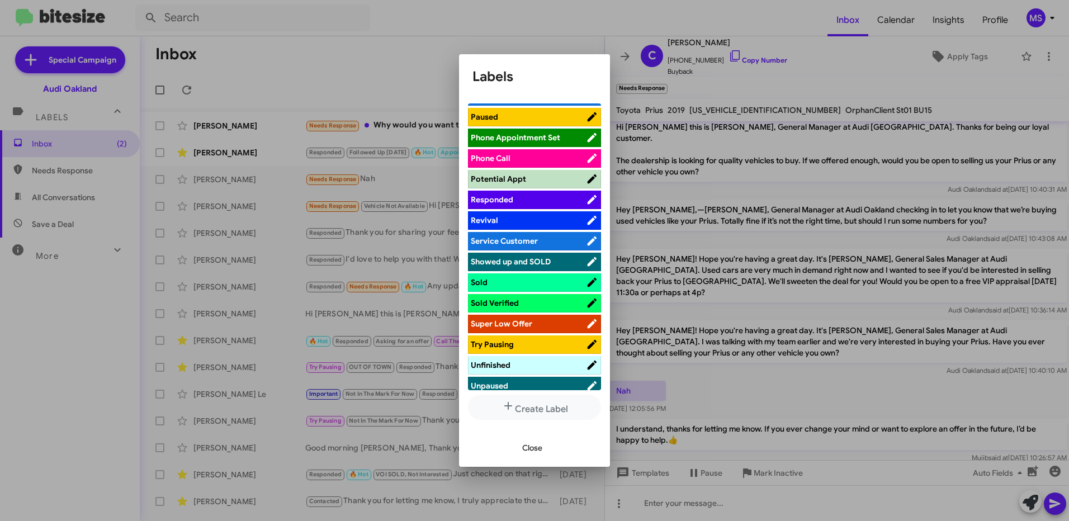
scroll to position [615, 0]
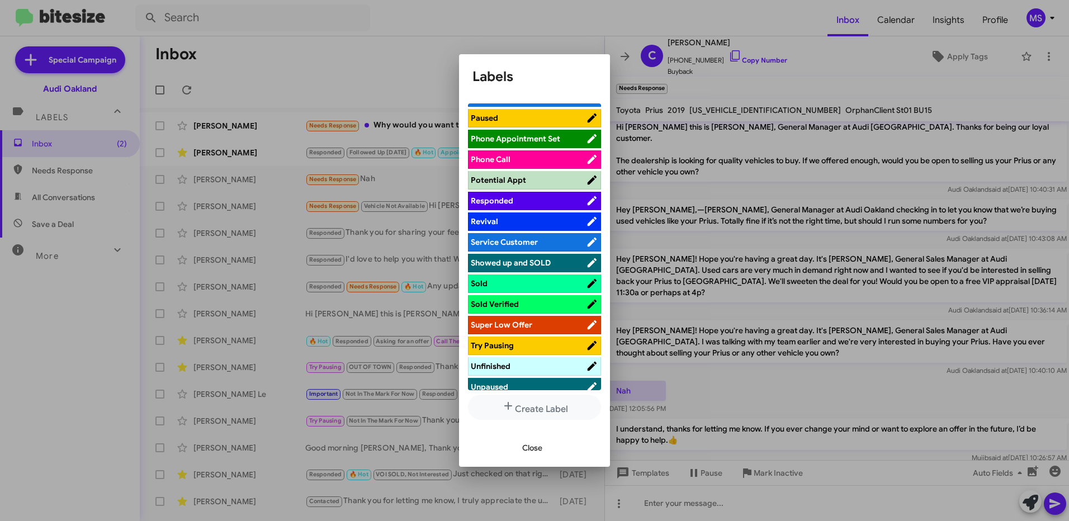
click at [542, 201] on span "Responded" at bounding box center [528, 200] width 115 height 11
click at [530, 444] on span "Close" at bounding box center [532, 448] width 20 height 20
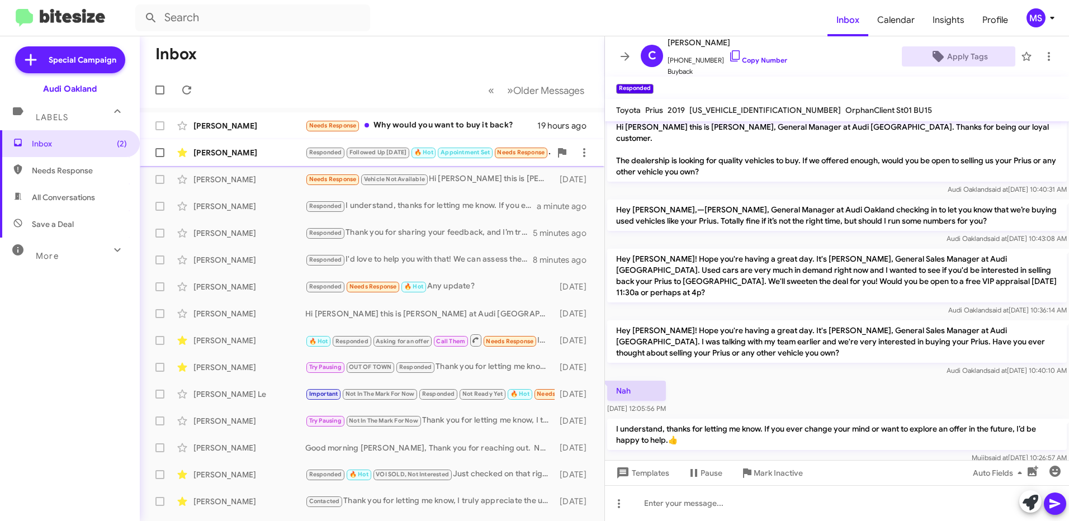
click at [272, 152] on div "[PERSON_NAME]" at bounding box center [249, 152] width 112 height 11
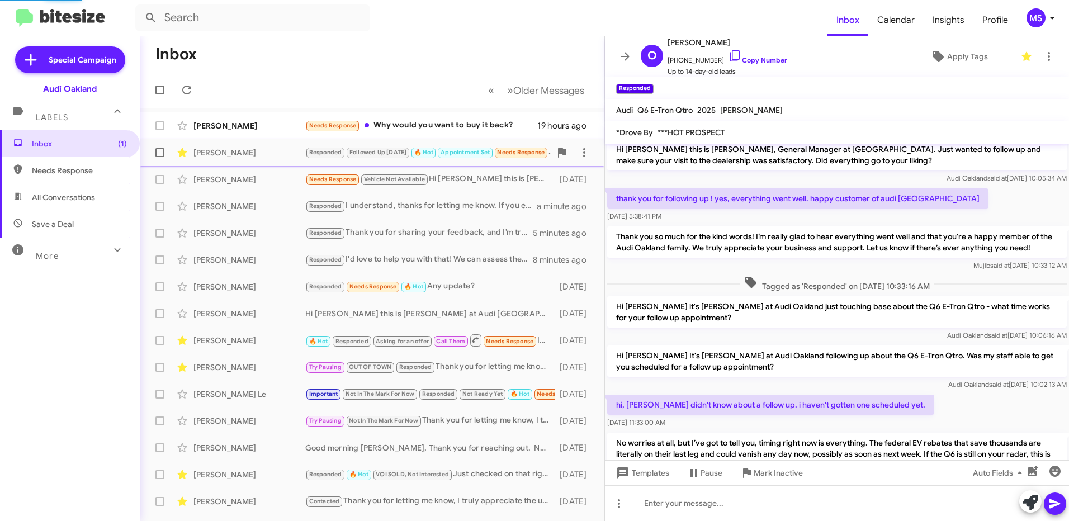
scroll to position [508, 0]
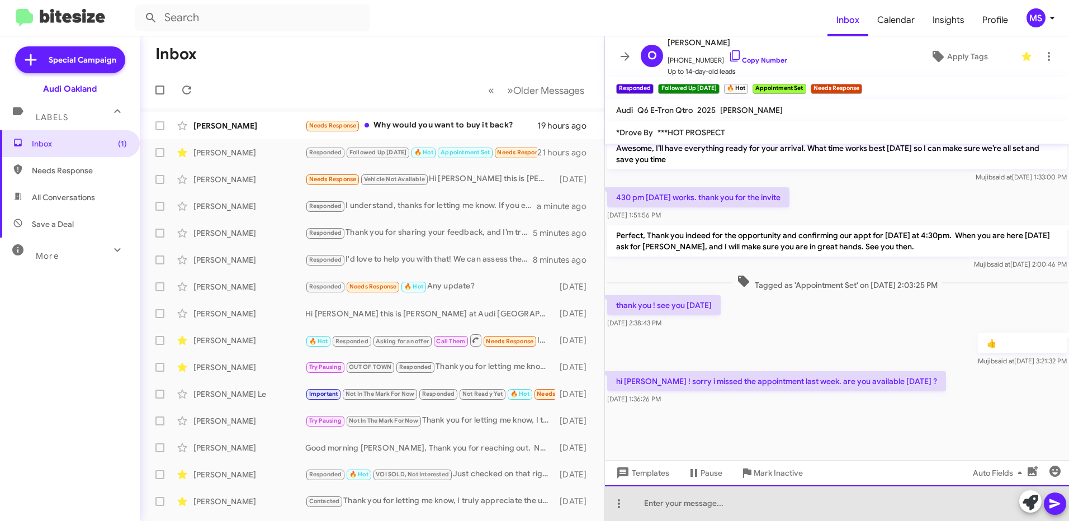
click at [705, 506] on div at bounding box center [837, 503] width 464 height 36
click at [772, 502] on div at bounding box center [837, 503] width 464 height 36
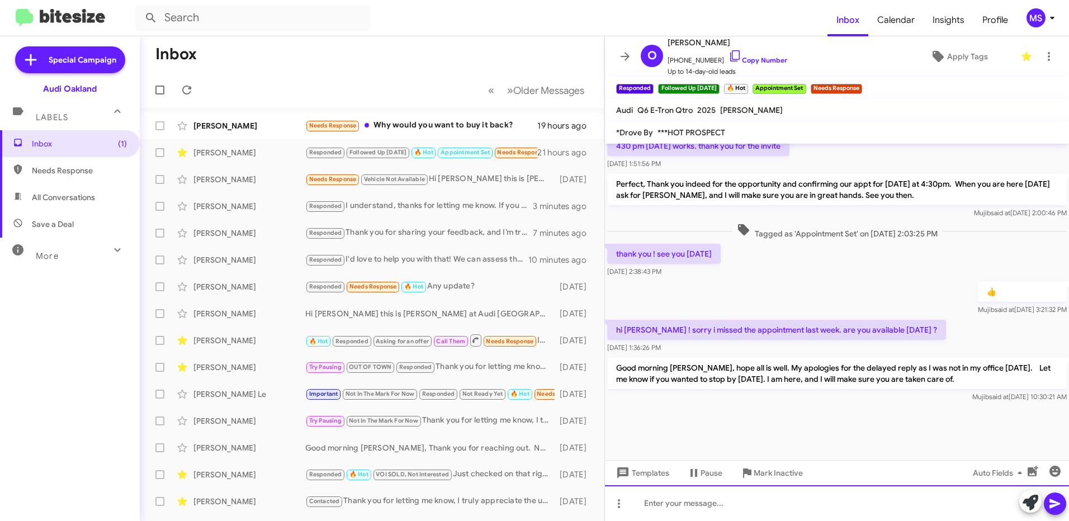
scroll to position [560, 0]
click at [760, 60] on link "Copy Number" at bounding box center [757, 60] width 59 height 8
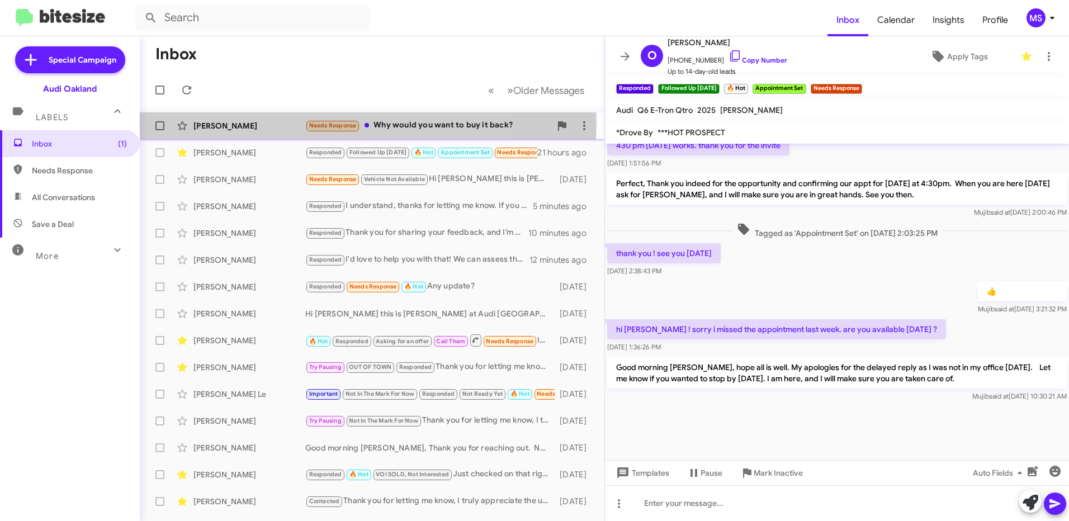
click at [269, 122] on div "[PERSON_NAME]" at bounding box center [249, 125] width 112 height 11
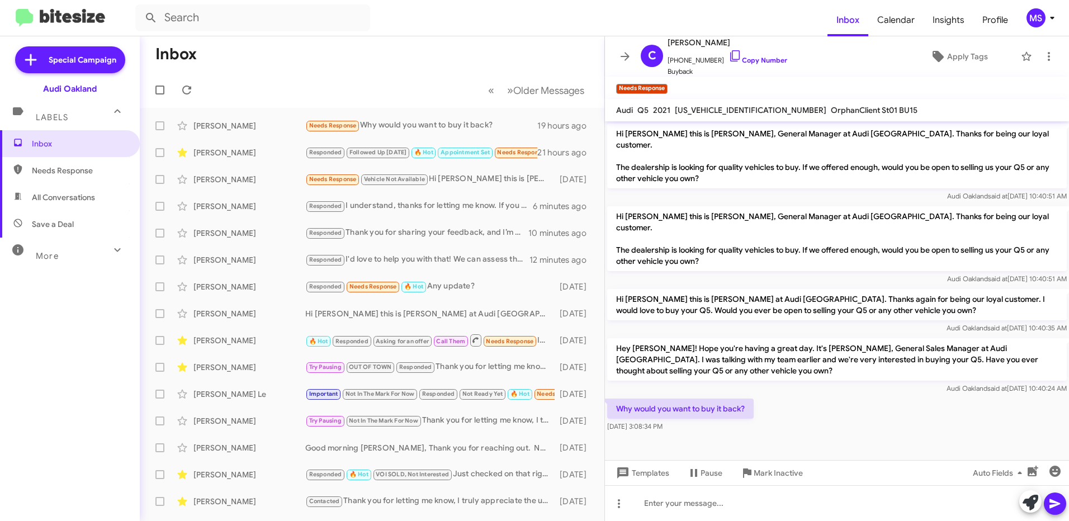
drag, startPoint x: 655, startPoint y: 350, endPoint x: 615, endPoint y: 325, distance: 46.5
click at [615, 338] on p "Hey [PERSON_NAME]! Hope you're having a great day. It's [PERSON_NAME], General …" at bounding box center [836, 359] width 459 height 42
copy p "Hey [PERSON_NAME]! Hope you're having a great day. It's [PERSON_NAME], General …"
drag, startPoint x: 748, startPoint y: 390, endPoint x: 617, endPoint y: 386, distance: 130.9
click at [617, 399] on p "Why would you want to buy it back?" at bounding box center [680, 409] width 146 height 20
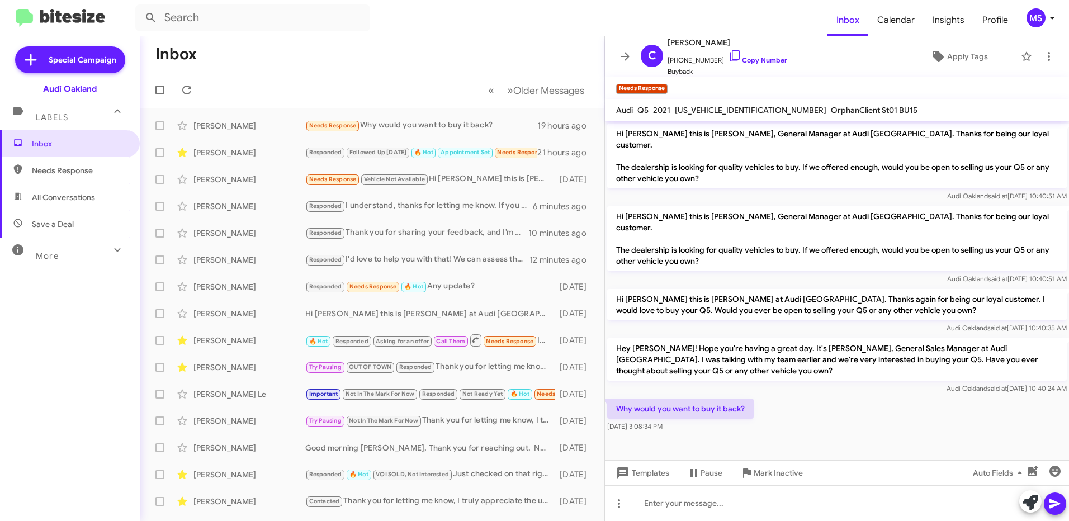
copy p "Why would you want to buy it back?"
click at [717, 504] on div at bounding box center [837, 503] width 464 height 36
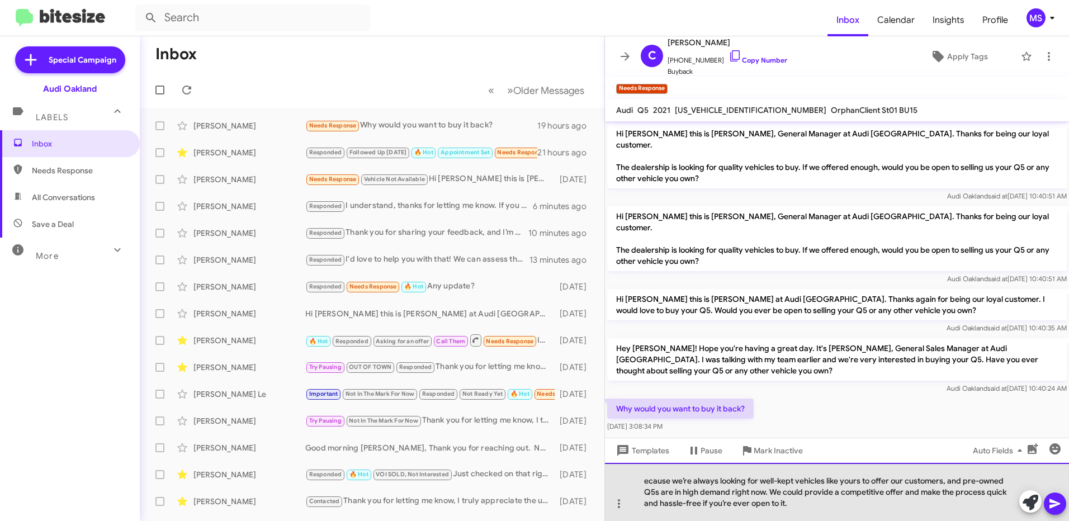
click at [643, 484] on div "ecause we’re always looking for well-kept vehicles like yours to offer our cust…" at bounding box center [837, 492] width 464 height 58
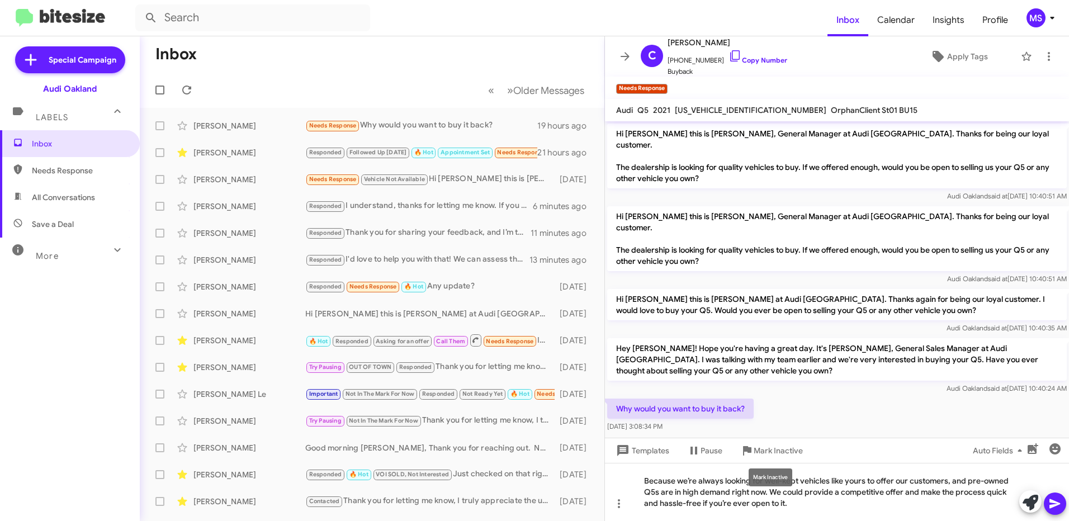
click at [779, 482] on div "Mark Inactive" at bounding box center [770, 477] width 44 height 18
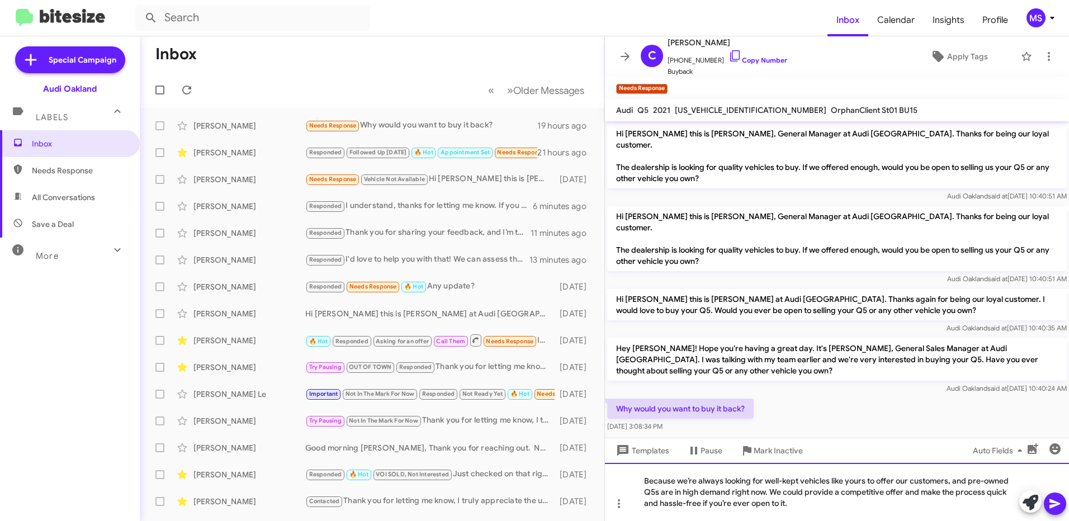
drag, startPoint x: 818, startPoint y: 482, endPoint x: 798, endPoint y: 480, distance: 20.8
click at [818, 482] on div "Because we’re always looking for well-kept vehicles like yours to offer our cus…" at bounding box center [837, 492] width 464 height 58
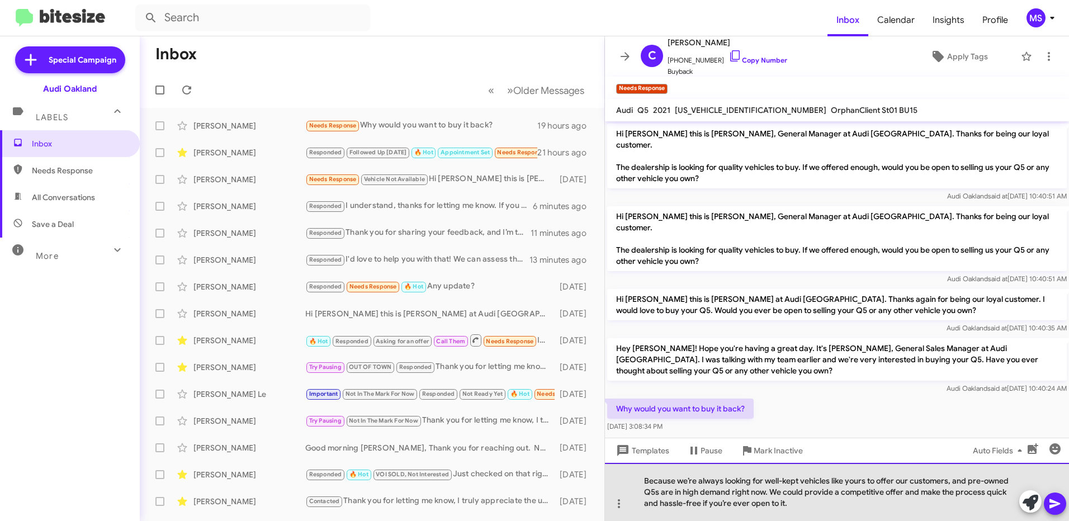
click at [780, 480] on div "Because we’re always looking for well-kept vehicles like yours to offer our cus…" at bounding box center [837, 492] width 464 height 58
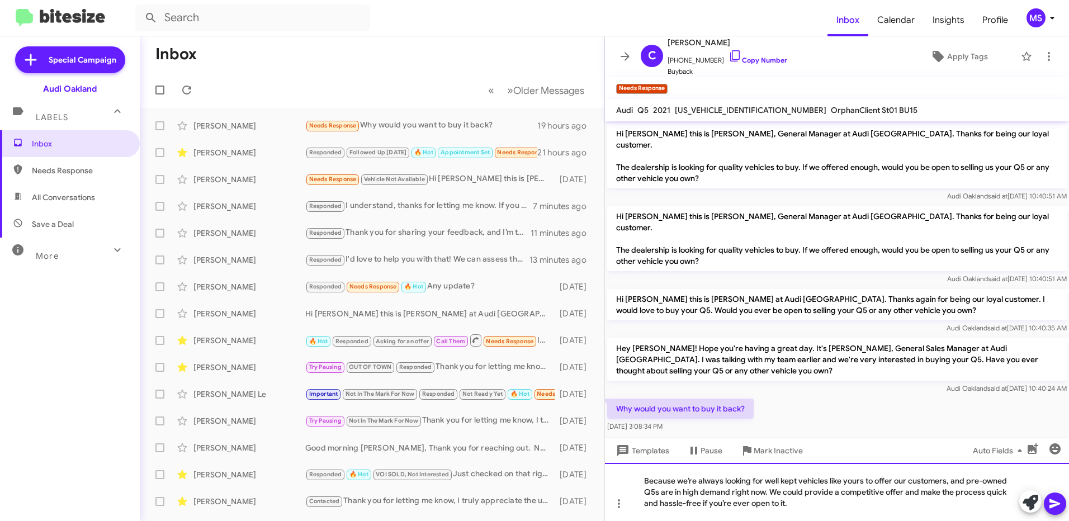
click at [684, 504] on div "Because we’re always looking for well kept vehicles like yours to offer our cus…" at bounding box center [837, 492] width 464 height 58
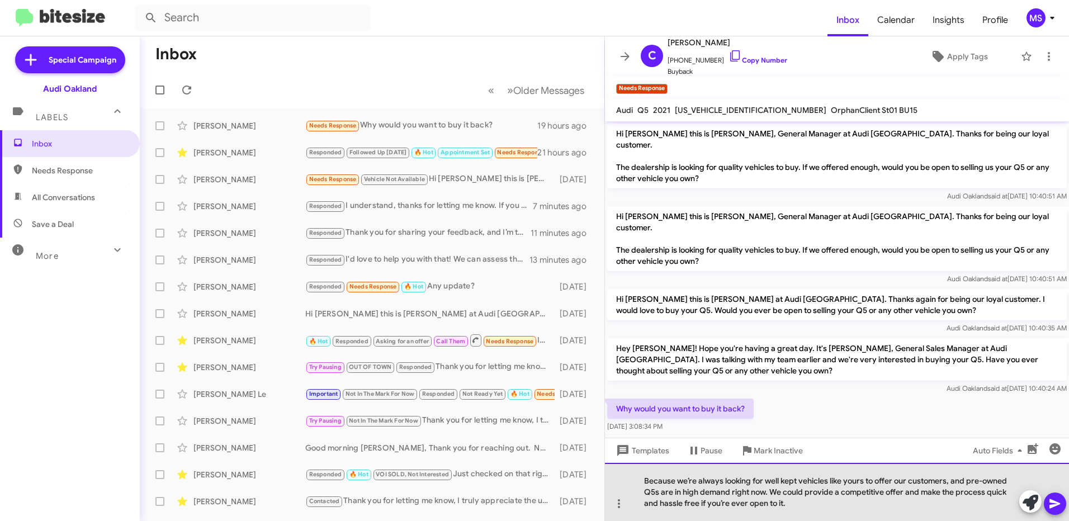
click at [832, 506] on div "Because we’re always looking for well kept vehicles like yours to offer our cus…" at bounding box center [837, 492] width 464 height 58
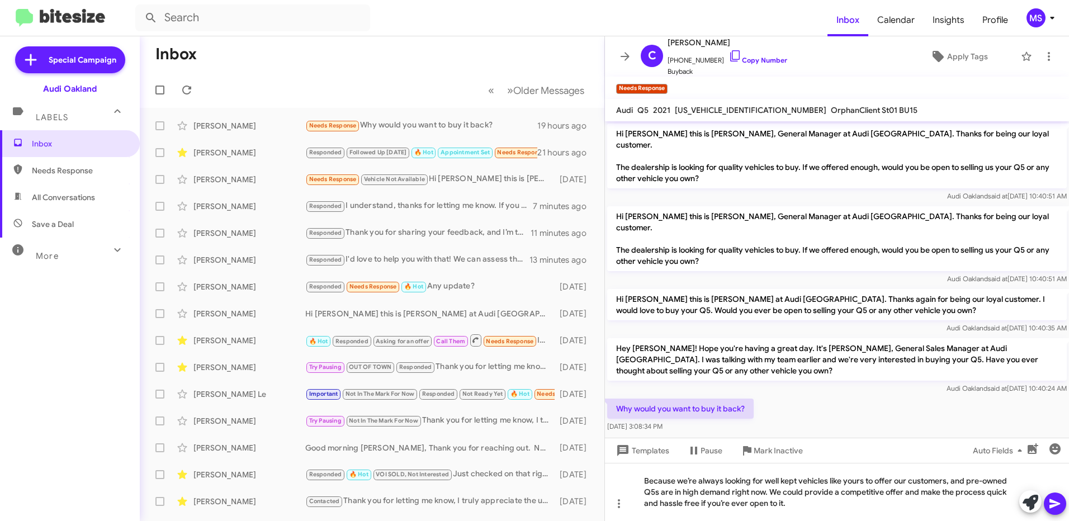
click at [1054, 501] on icon at bounding box center [1054, 504] width 11 height 10
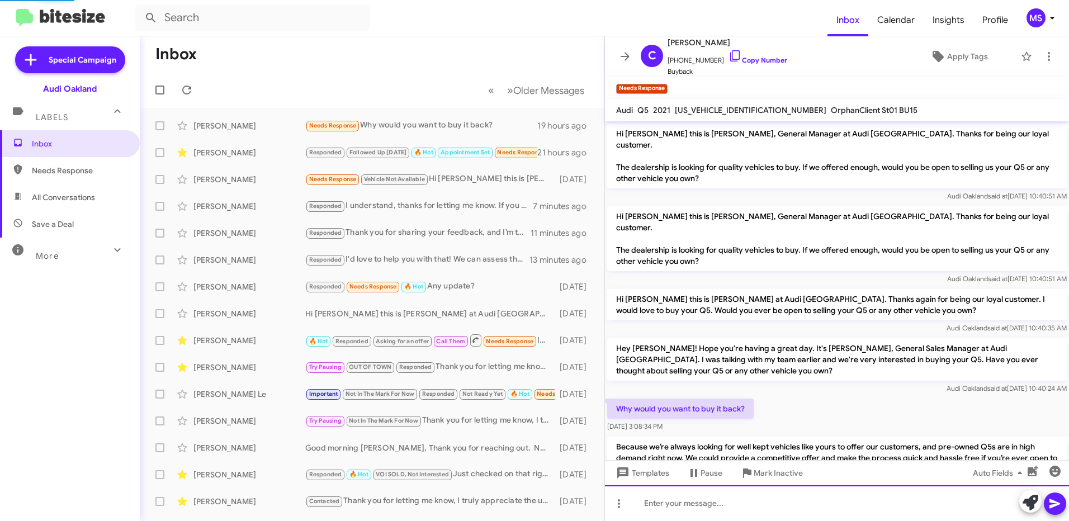
scroll to position [29, 0]
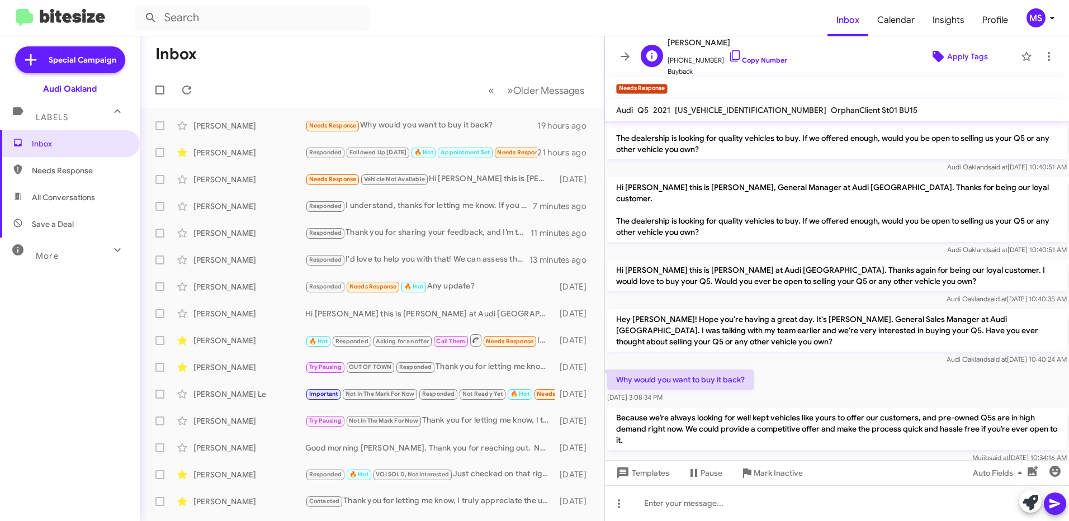
click at [961, 49] on span "Apply Tags" at bounding box center [967, 56] width 41 height 20
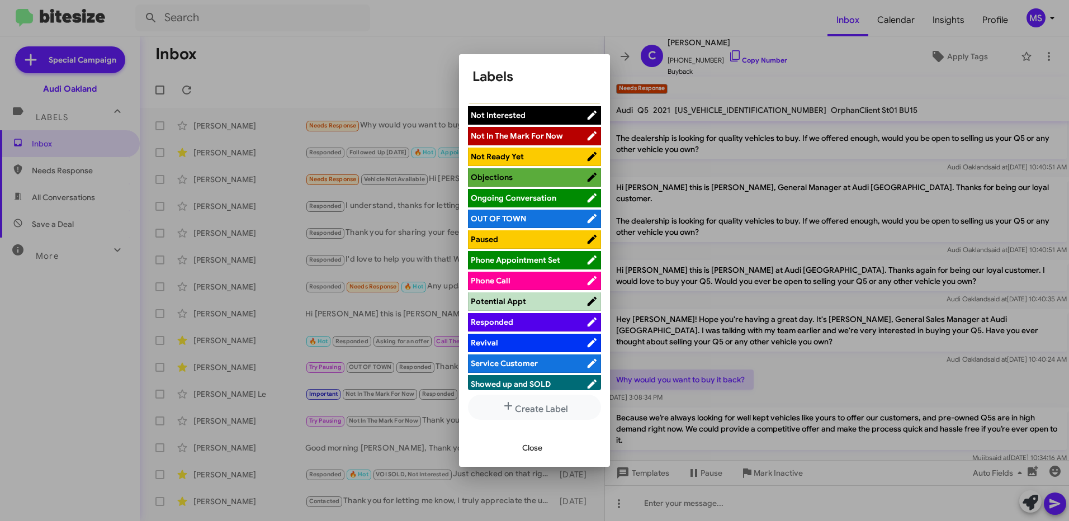
scroll to position [503, 0]
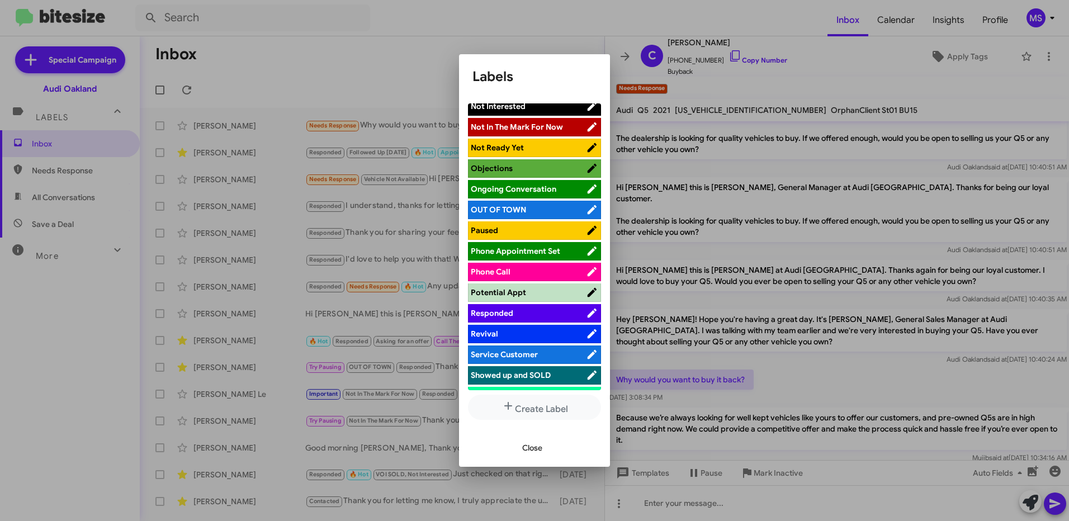
click at [535, 312] on span "Responded" at bounding box center [528, 312] width 115 height 11
click at [533, 444] on span "Close" at bounding box center [532, 448] width 20 height 20
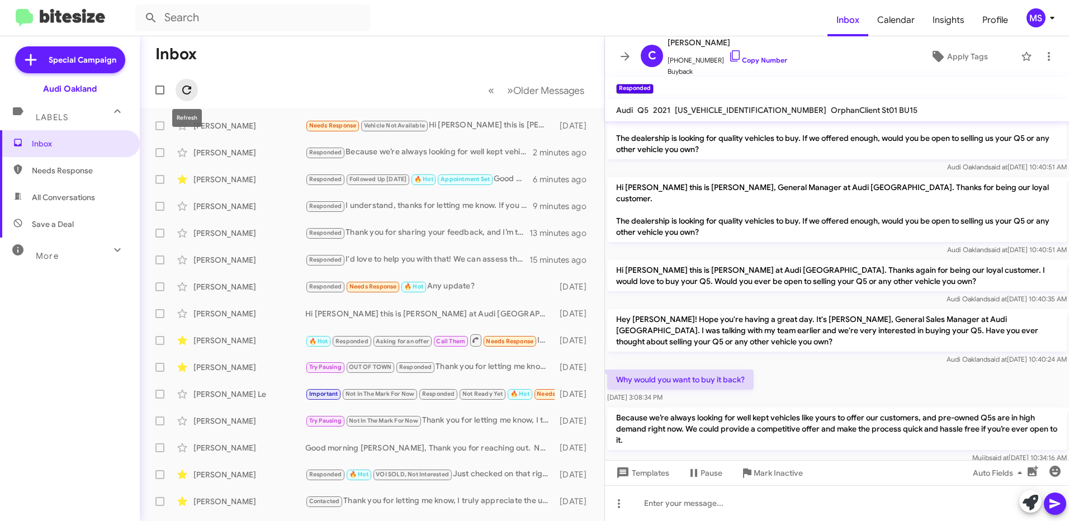
click at [184, 89] on icon at bounding box center [186, 89] width 13 height 13
